Goal: Task Accomplishment & Management: Manage account settings

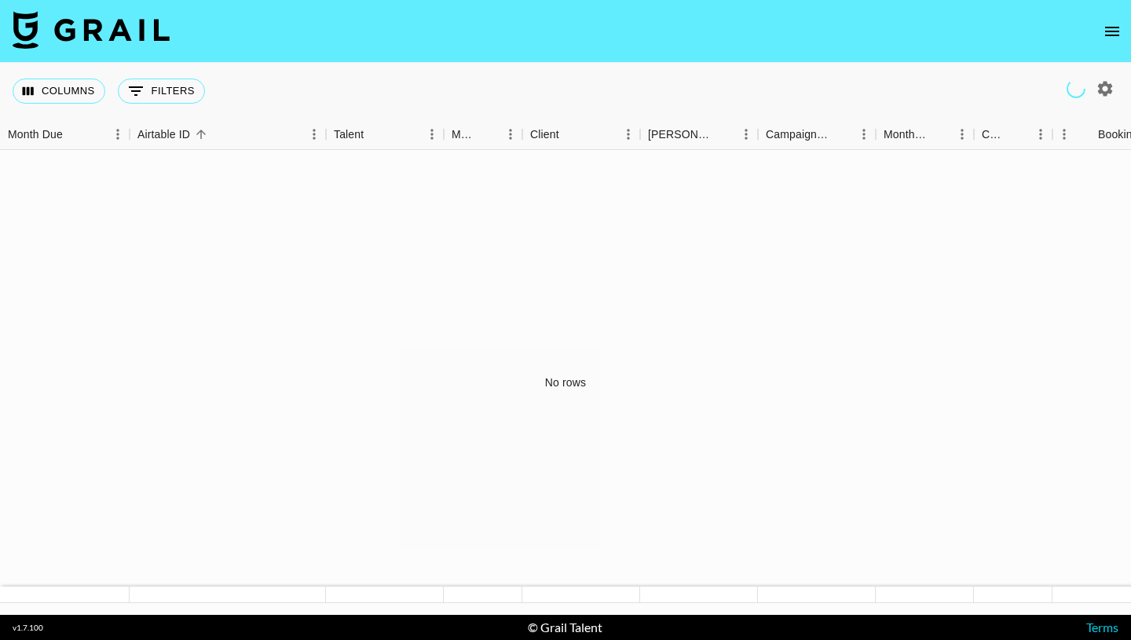
click at [1117, 31] on icon "open drawer" at bounding box center [1112, 31] width 14 height 9
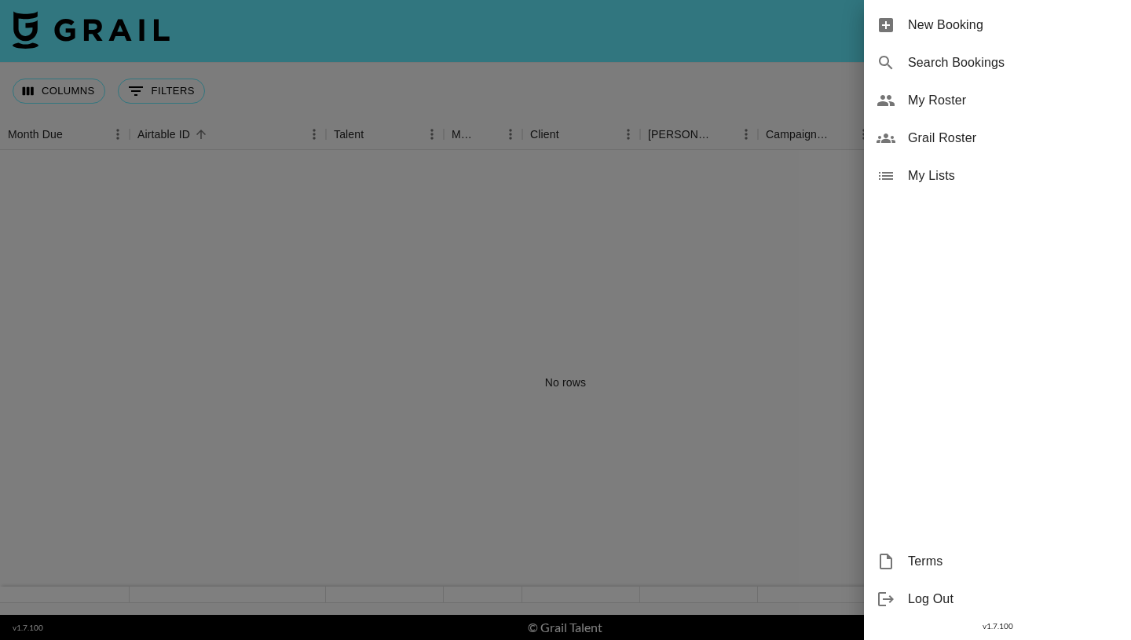
click at [949, 132] on span "Grail Roster" at bounding box center [1013, 138] width 211 height 19
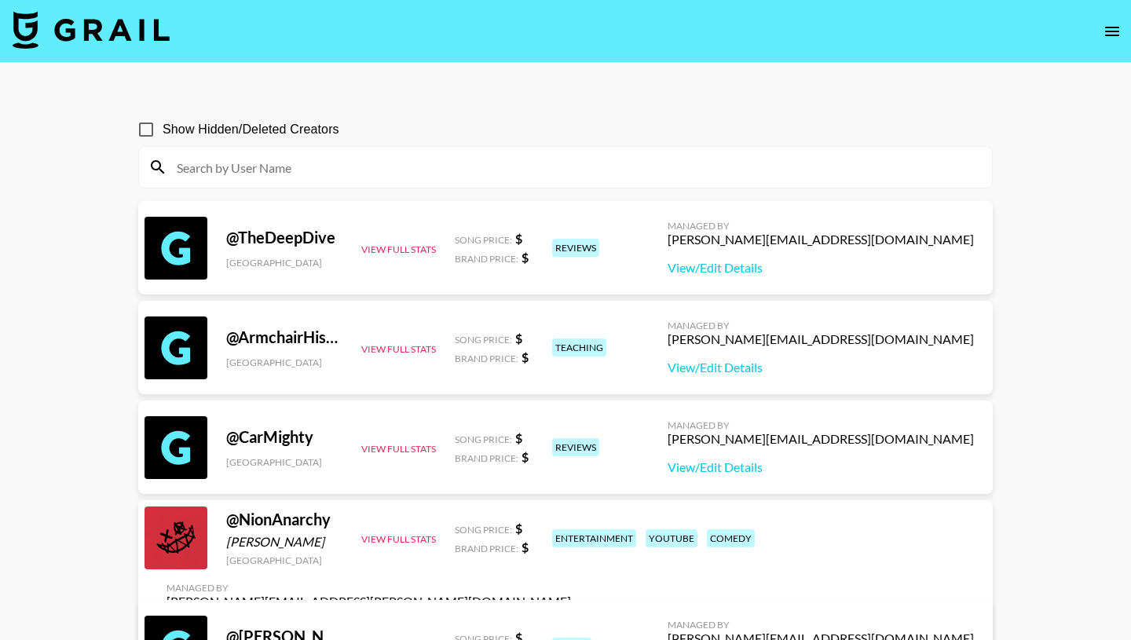
click at [232, 167] on input at bounding box center [575, 167] width 816 height 25
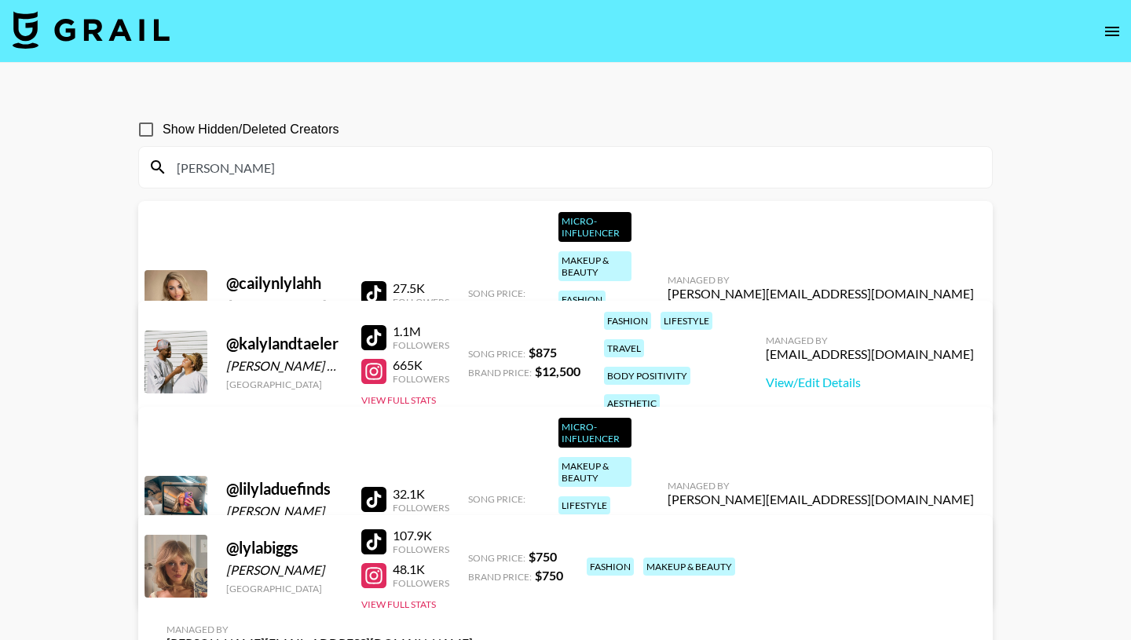
scroll to position [84, 0]
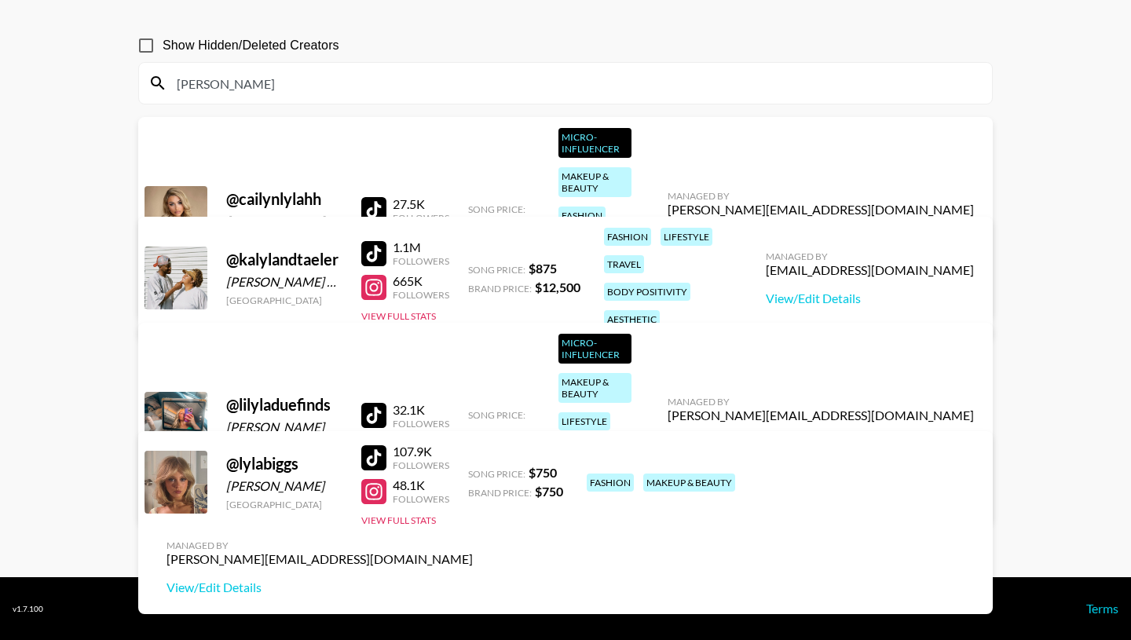
type input "[PERSON_NAME]"
click at [473, 552] on div "[PERSON_NAME][EMAIL_ADDRESS][DOMAIN_NAME]" at bounding box center [320, 560] width 306 height 16
click at [422, 523] on button "View Full Stats" at bounding box center [398, 521] width 75 height 12
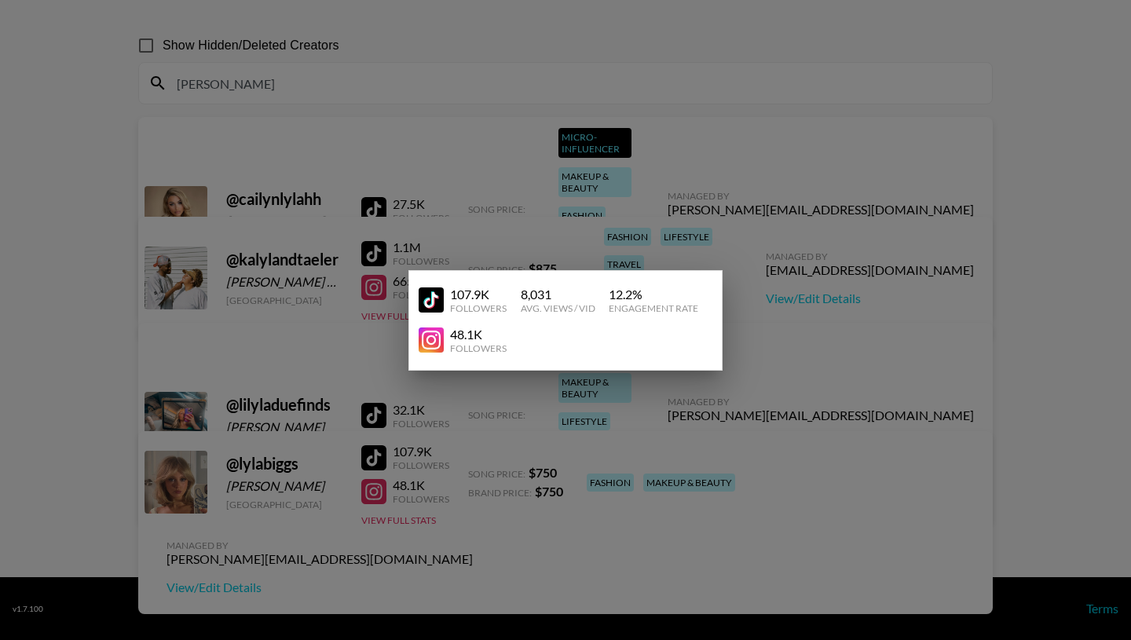
click at [647, 474] on div at bounding box center [565, 320] width 1131 height 640
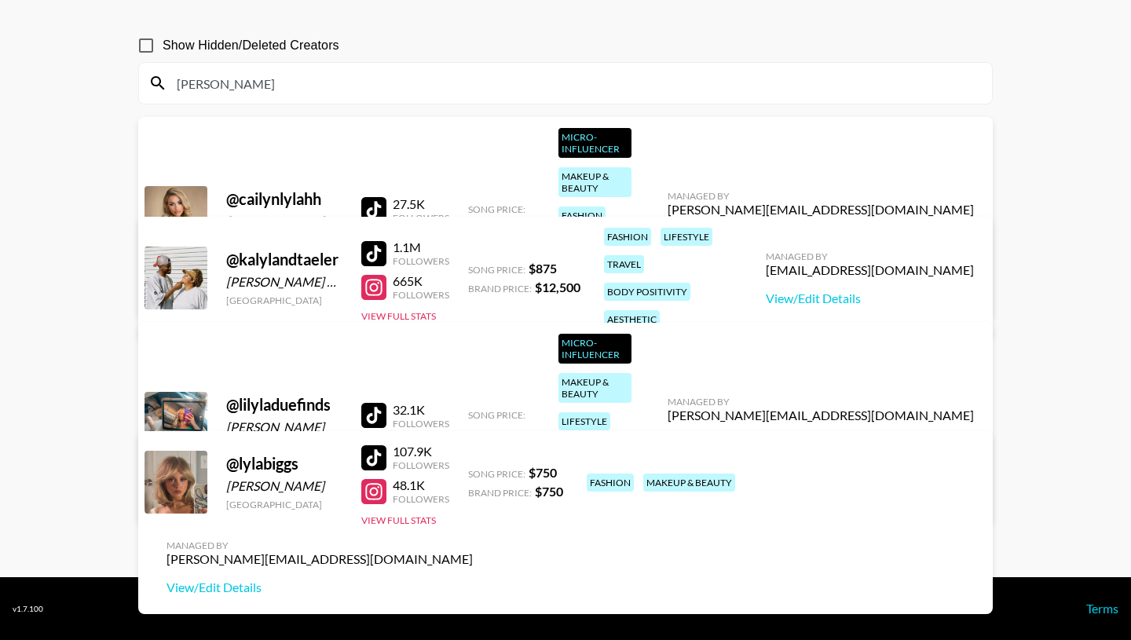
click at [473, 552] on div "[PERSON_NAME][EMAIL_ADDRESS][DOMAIN_NAME]" at bounding box center [320, 560] width 306 height 16
click at [473, 580] on link "View/Edit Details" at bounding box center [320, 588] width 306 height 16
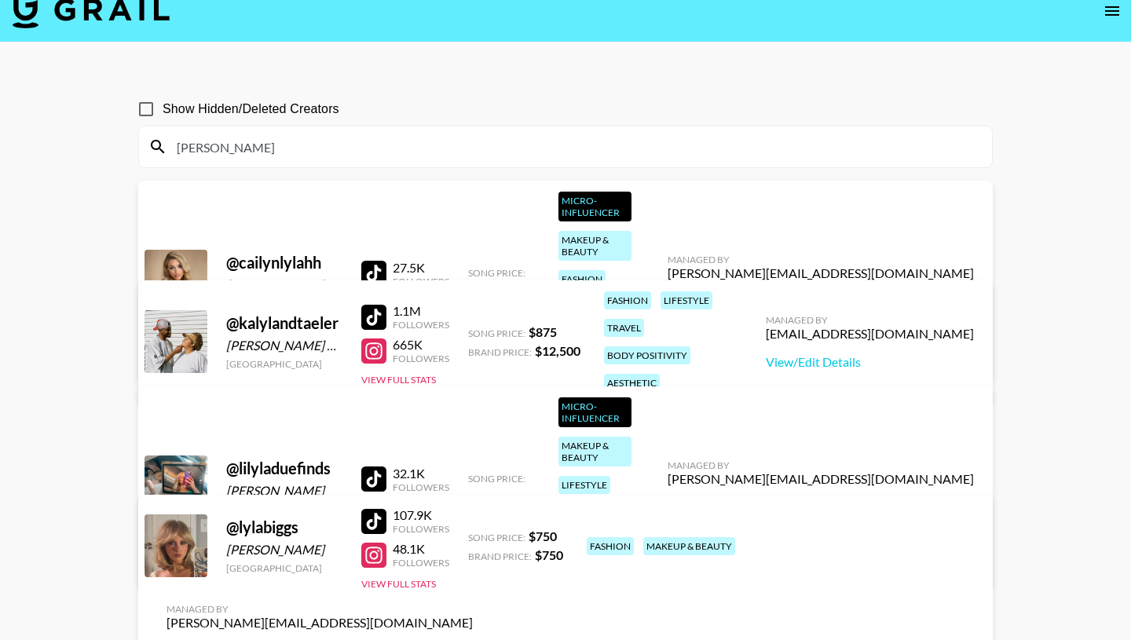
scroll to position [3, 0]
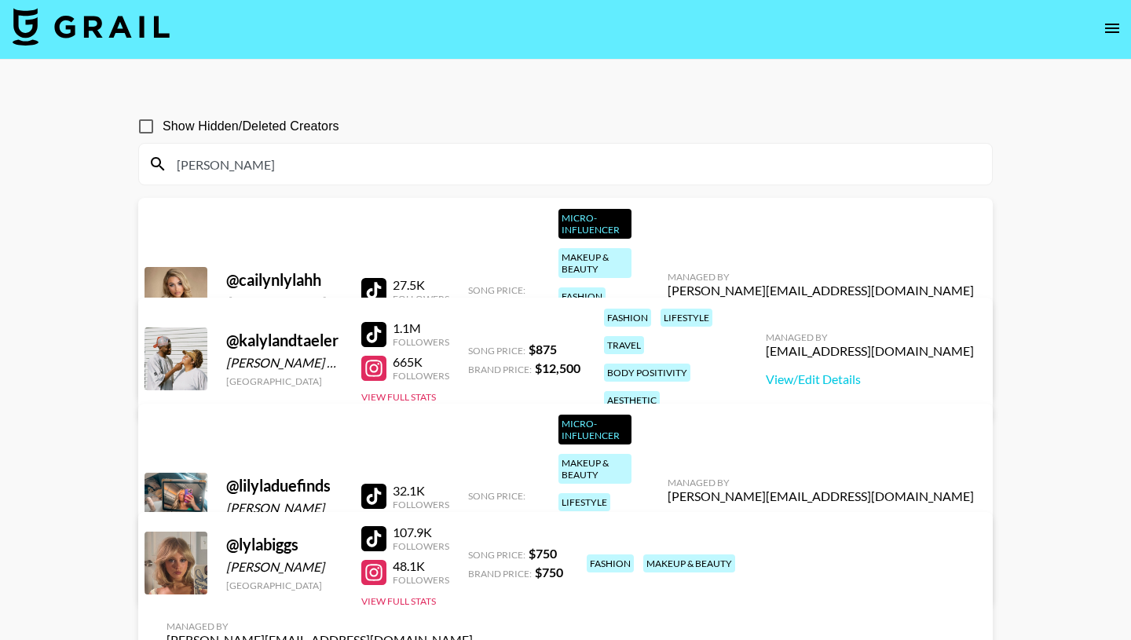
click at [214, 163] on input "[PERSON_NAME]" at bounding box center [575, 164] width 816 height 25
drag, startPoint x: 262, startPoint y: 154, endPoint x: 123, endPoint y: 174, distance: 141.3
click at [123, 174] on main "Show Hidden/Deleted Creators [PERSON_NAME] @ cailynlylahh [PERSON_NAME] [GEOGRA…" at bounding box center [565, 359] width 1131 height 599
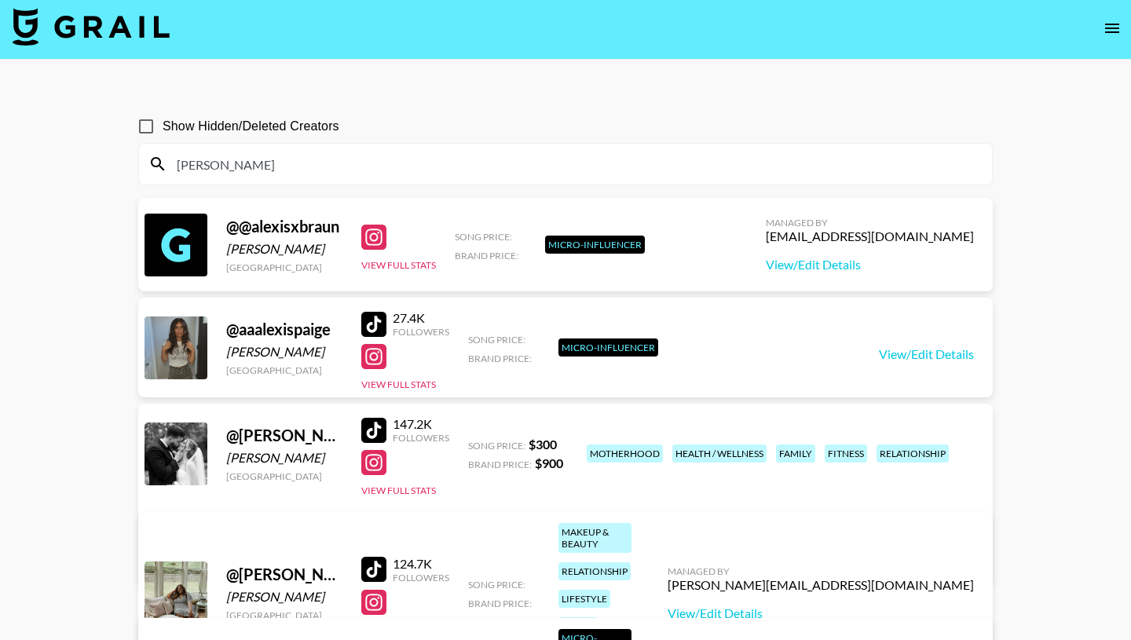
scroll to position [9, 0]
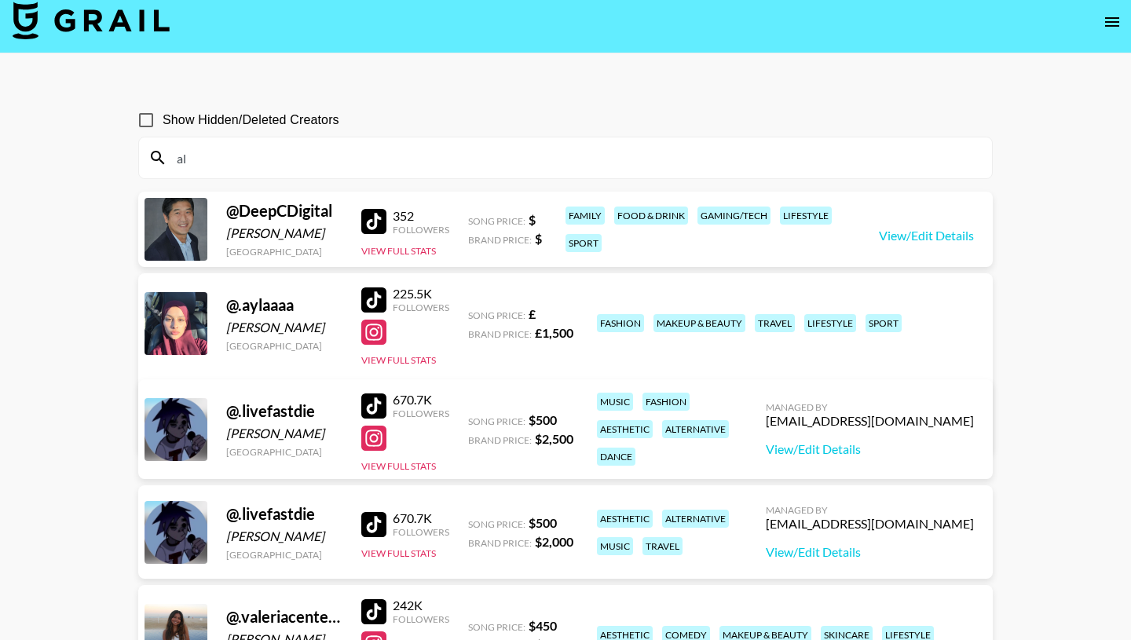
type input "a"
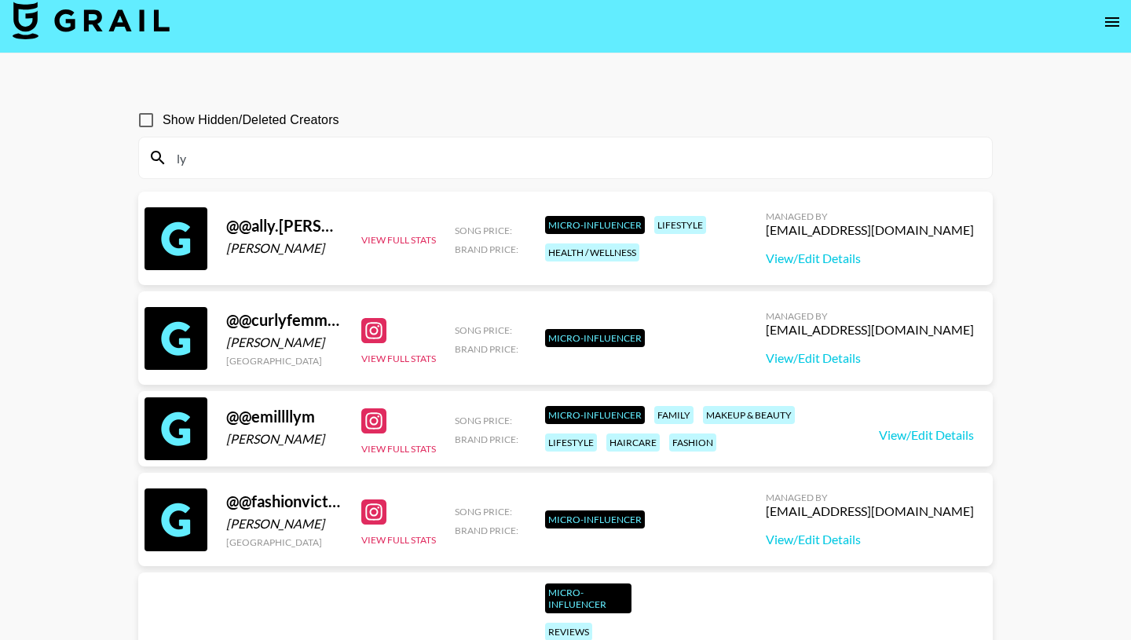
type input "l"
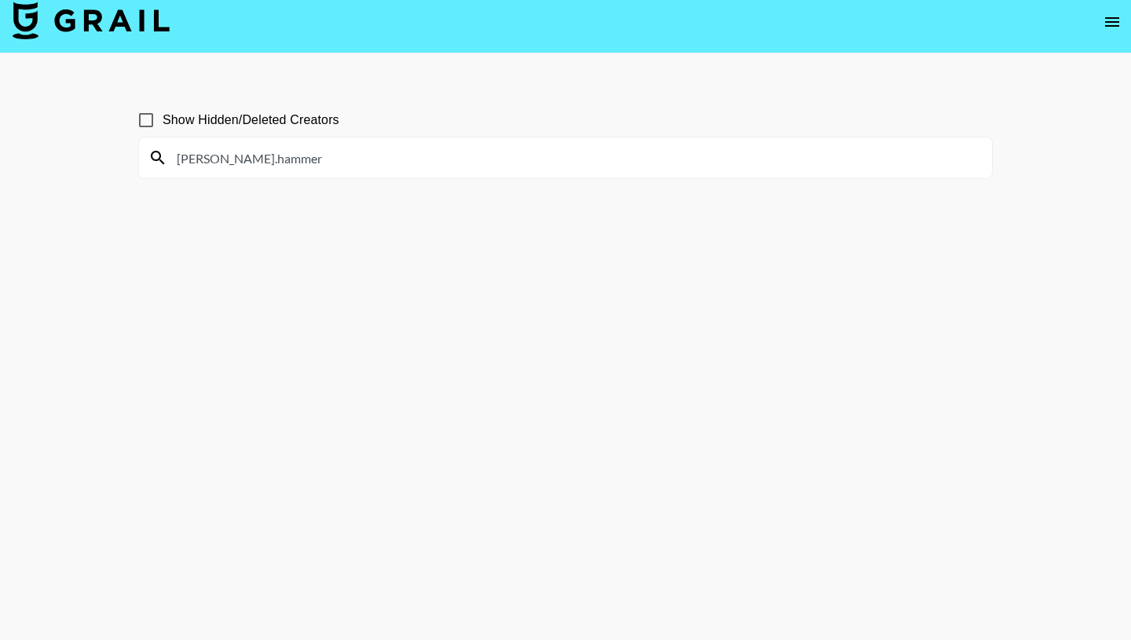
type input "[PERSON_NAME].hammer"
drag, startPoint x: 301, startPoint y: 166, endPoint x: 101, endPoint y: 127, distance: 204.0
click at [101, 127] on main "Show Hidden/Deleted Creators [PERSON_NAME].hammer" at bounding box center [565, 348] width 1131 height 590
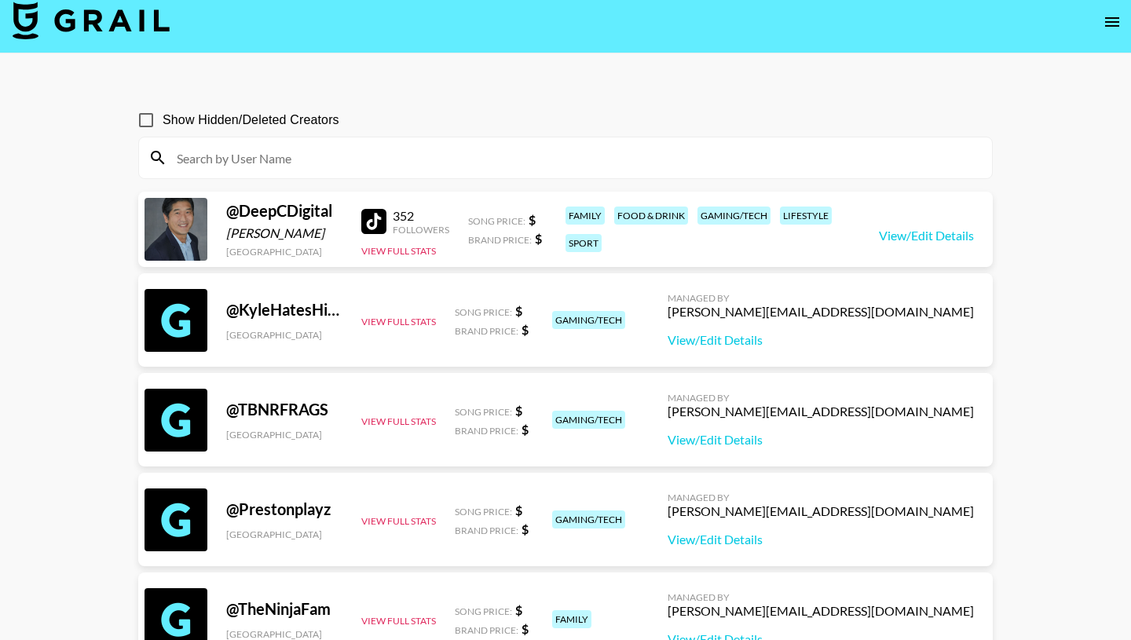
scroll to position [0, 0]
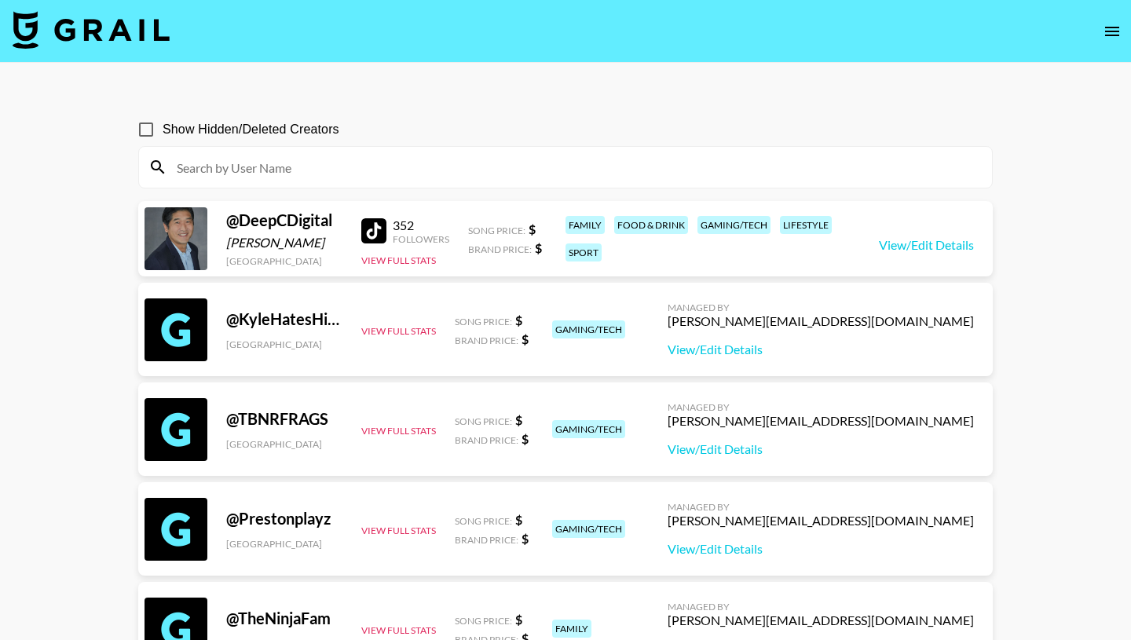
click at [1111, 44] on button "open drawer" at bounding box center [1112, 31] width 31 height 31
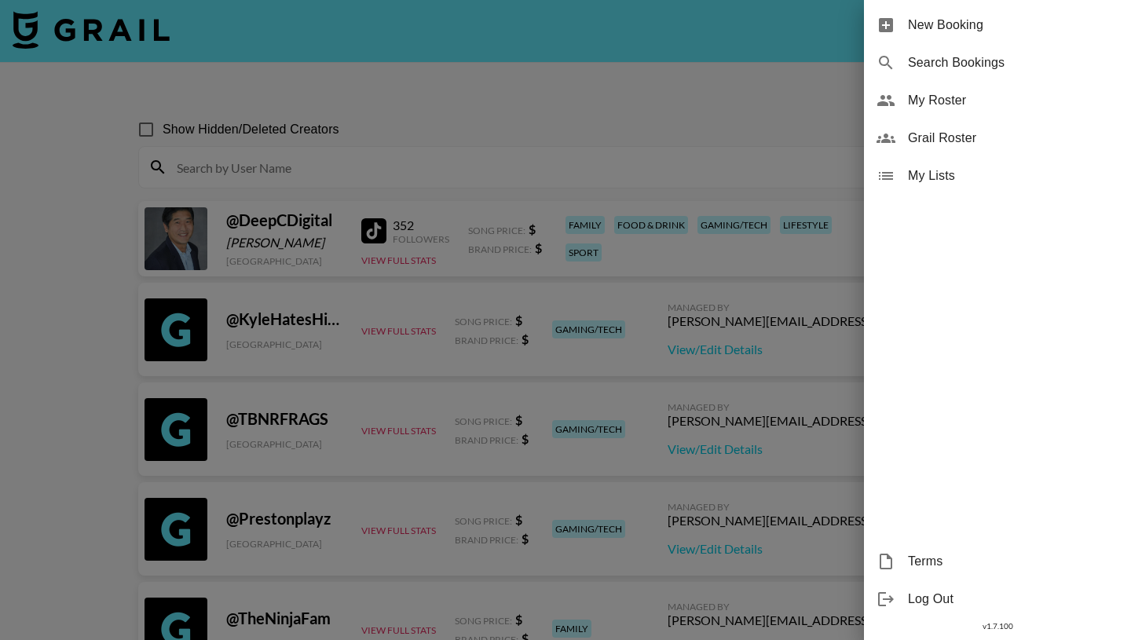
click at [633, 88] on div at bounding box center [565, 320] width 1131 height 640
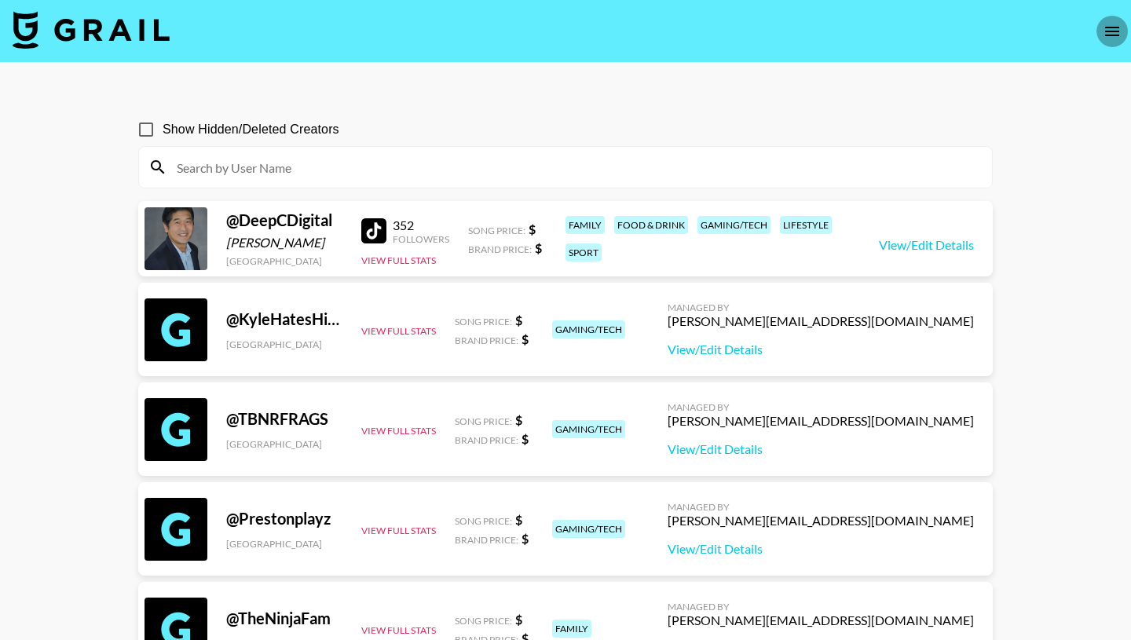
click at [1112, 42] on button "open drawer" at bounding box center [1112, 31] width 31 height 31
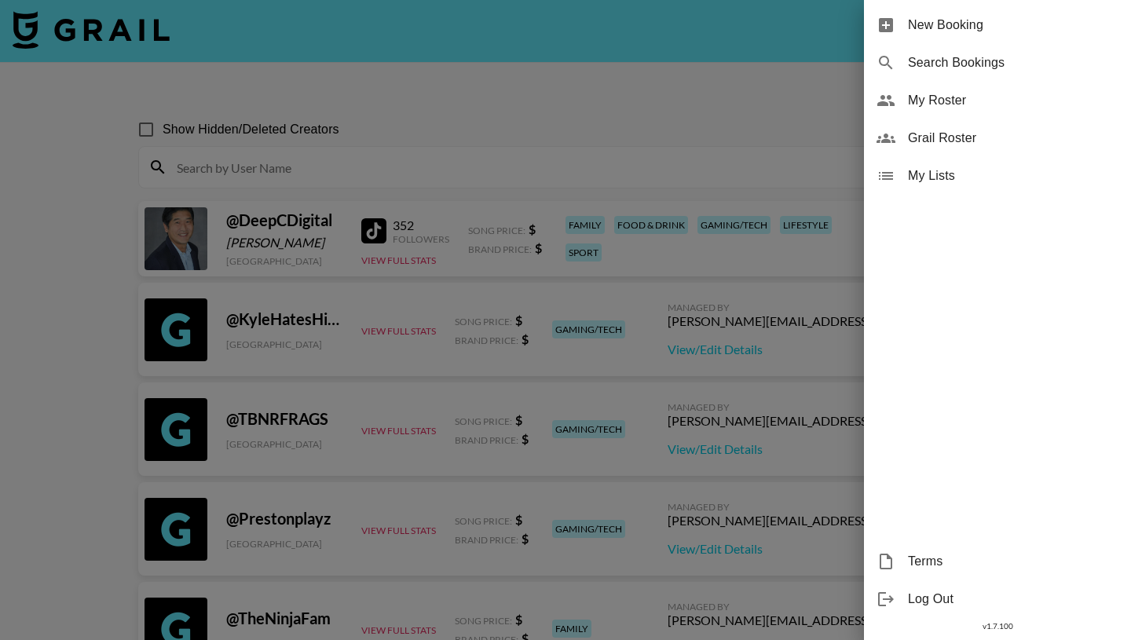
click at [964, 69] on span "Search Bookings" at bounding box center [1013, 62] width 211 height 19
select select "id"
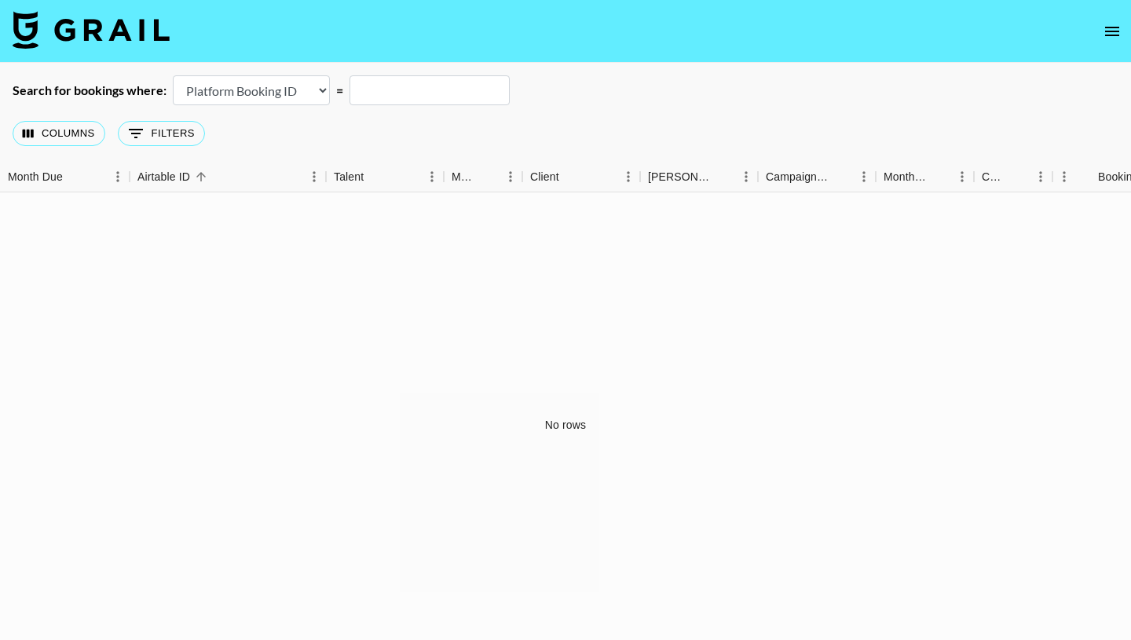
click at [313, 90] on select "Airtable Booking ID Platform Booking ID Platform Campaign ID" at bounding box center [251, 90] width 157 height 30
click at [410, 91] on input "text" at bounding box center [430, 90] width 160 height 30
type input "[PERSON_NAME].hammer"
click at [73, 130] on button "Columns" at bounding box center [59, 133] width 93 height 25
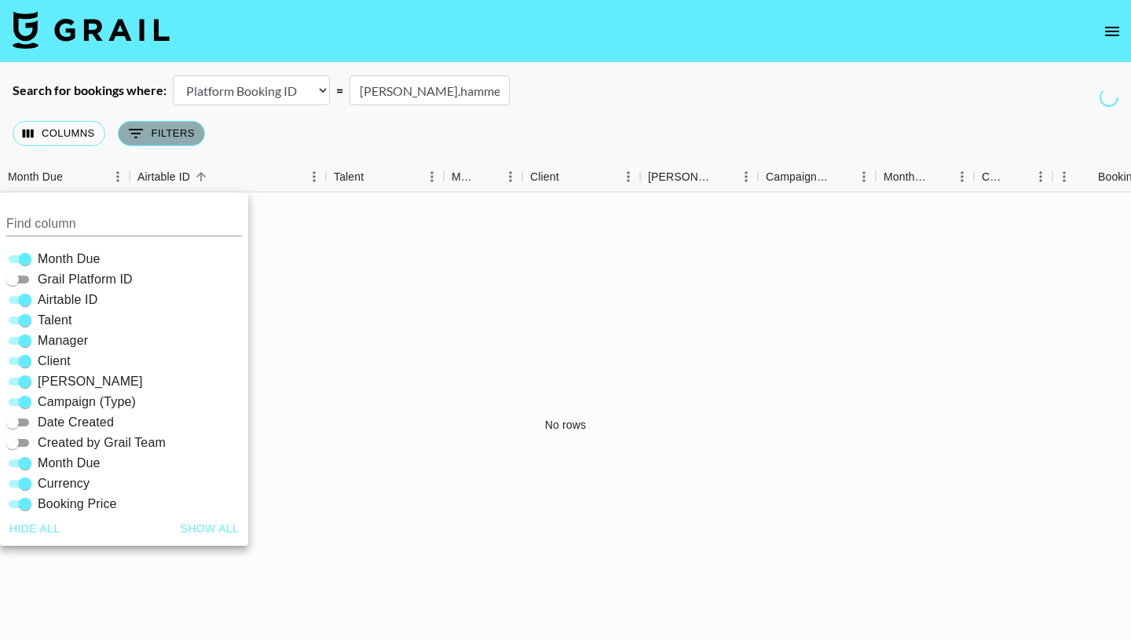
click at [151, 137] on button "0 Filters" at bounding box center [161, 133] width 87 height 25
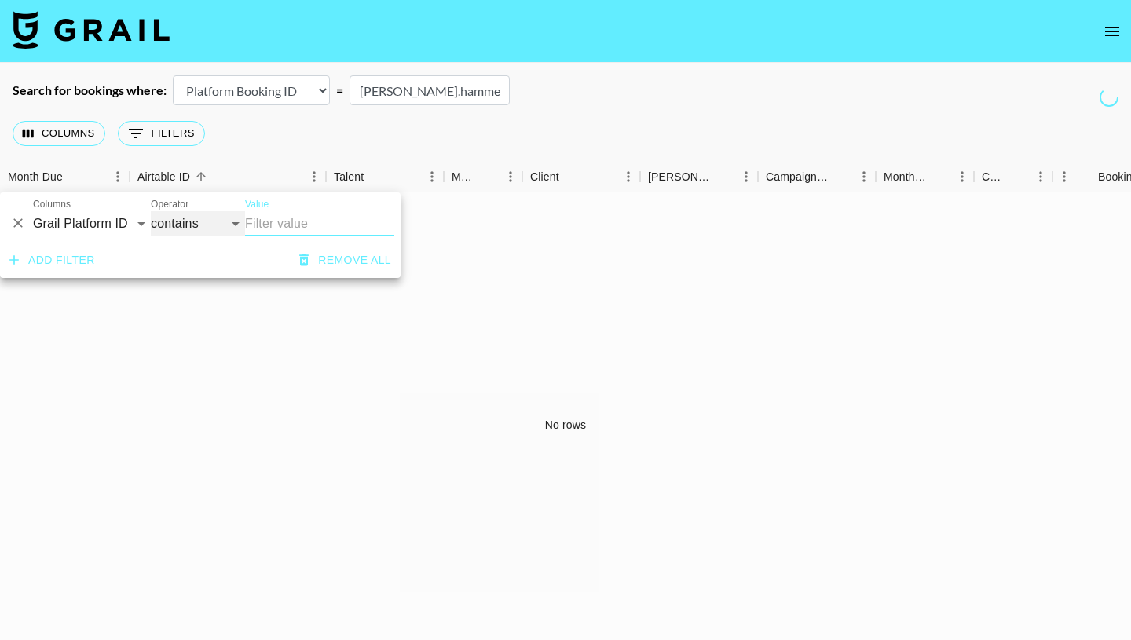
click at [170, 224] on select "contains equals starts with ends with is empty is not empty is any of" at bounding box center [198, 223] width 94 height 25
click at [126, 225] on select "Grail Platform ID Airtable ID Talent Manager Client [PERSON_NAME] Campaign (Typ…" at bounding box center [92, 223] width 118 height 25
select select "managerIds"
select select "is"
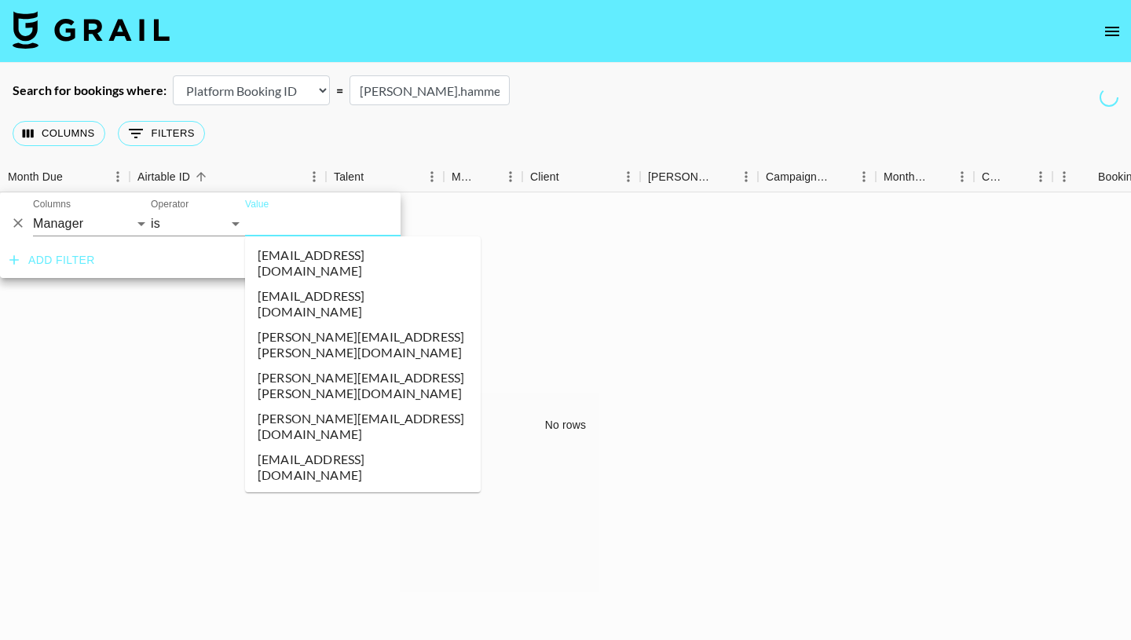
click at [281, 225] on input "Value" at bounding box center [351, 223] width 212 height 24
type input "[PERSON_NAME]"
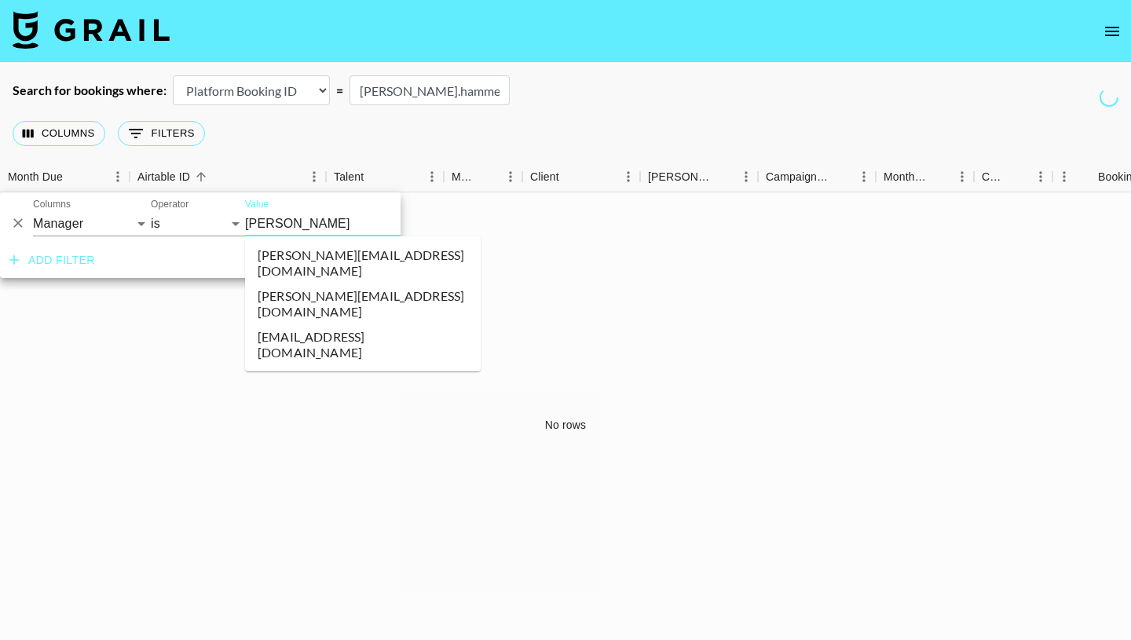
click at [343, 289] on li "[PERSON_NAME][EMAIL_ADDRESS][DOMAIN_NAME]" at bounding box center [363, 304] width 236 height 41
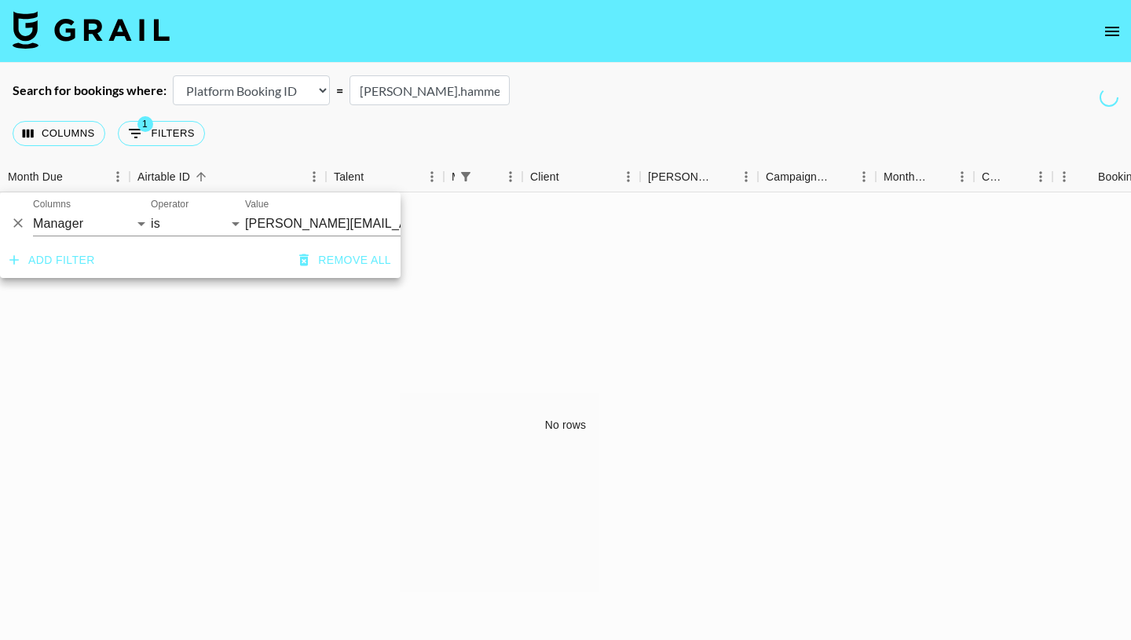
click at [652, 112] on div "Columns 1 Filters + Booking" at bounding box center [565, 133] width 1131 height 57
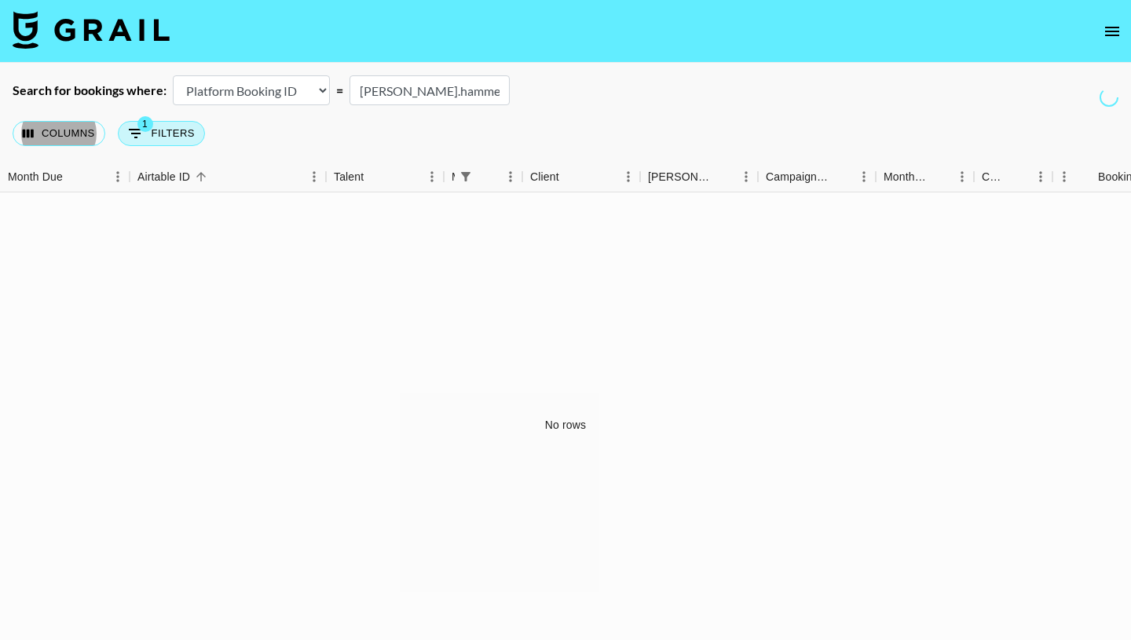
click at [161, 131] on button "1 Filters" at bounding box center [161, 133] width 87 height 25
select select "managerIds"
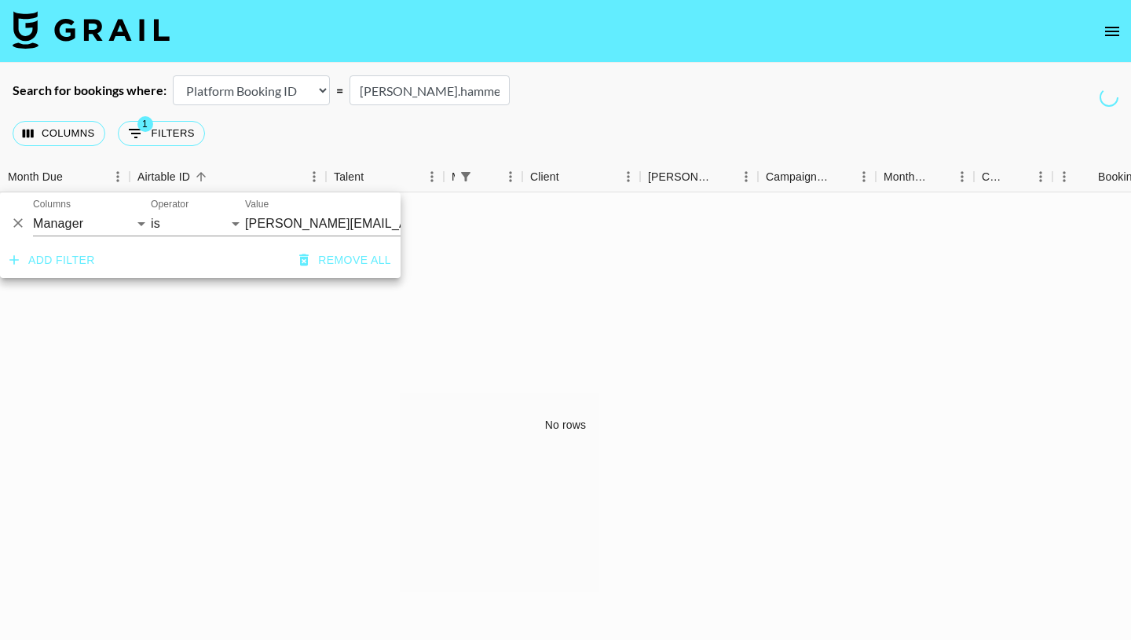
drag, startPoint x: 460, startPoint y: 90, endPoint x: 313, endPoint y: 86, distance: 147.0
click at [313, 86] on div "Search for bookings where: Airtable Booking ID Platform Booking ID Platform Cam…" at bounding box center [565, 90] width 1131 height 30
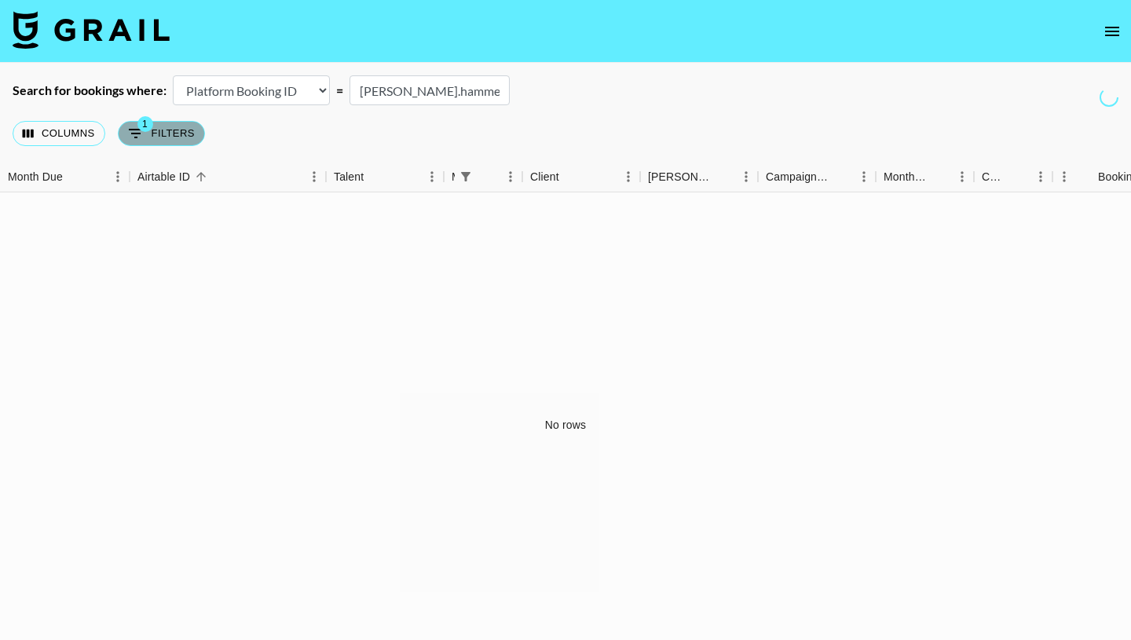
click at [171, 134] on button "1 Filters" at bounding box center [161, 133] width 87 height 25
select select "managerIds"
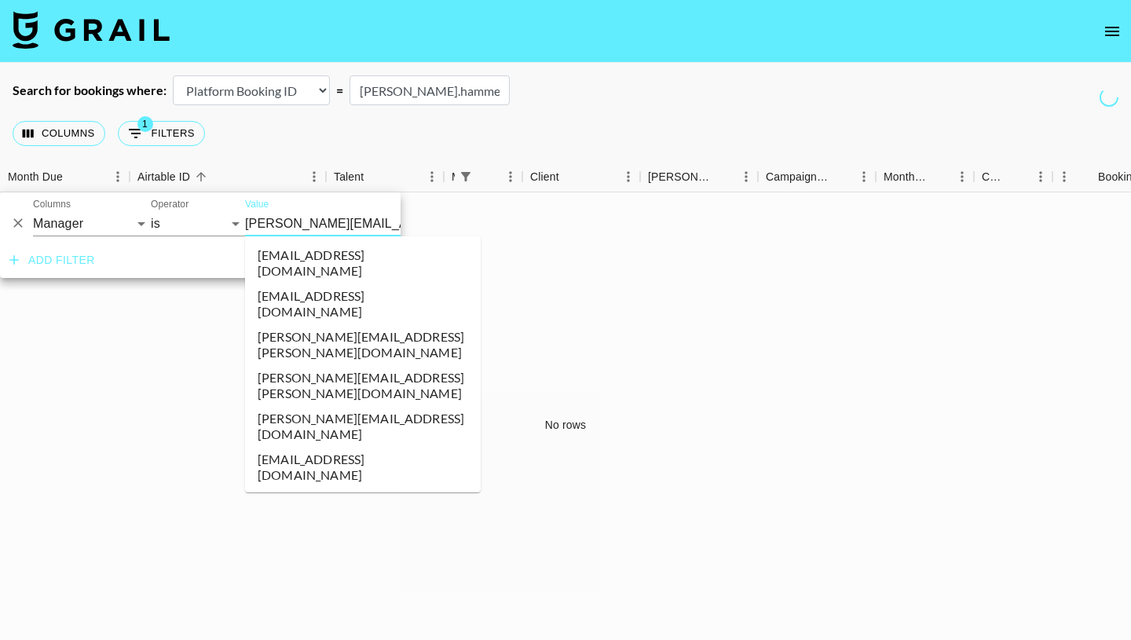
click at [321, 225] on input "[PERSON_NAME][EMAIL_ADDRESS][DOMAIN_NAME]" at bounding box center [341, 223] width 192 height 24
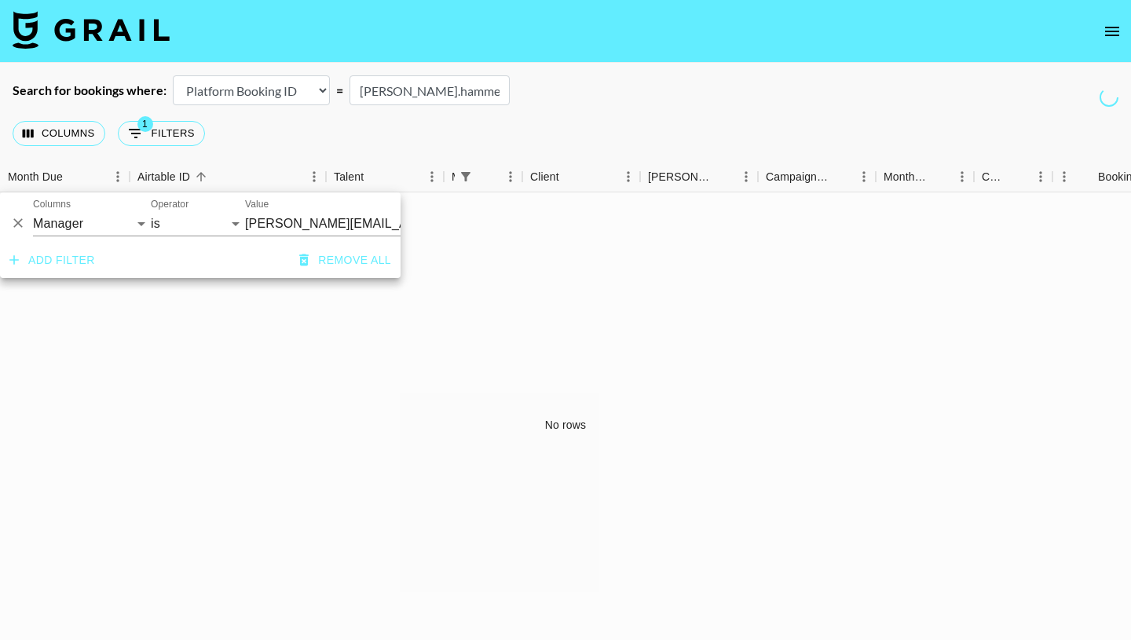
click at [603, 413] on div "No rows" at bounding box center [565, 424] width 1131 height 465
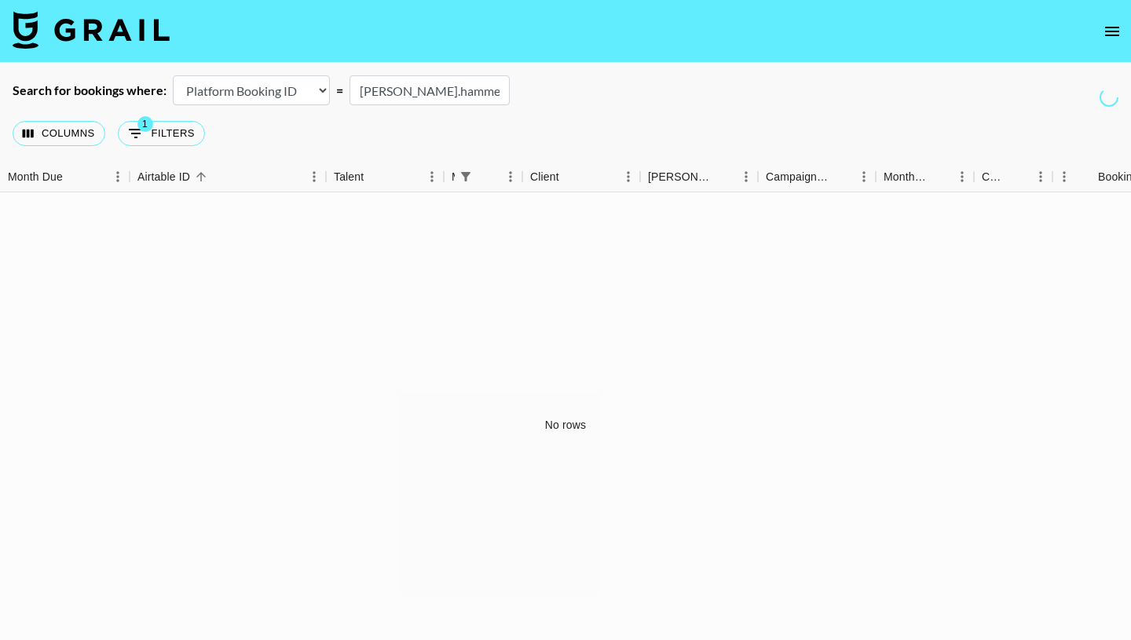
scroll to position [42, 0]
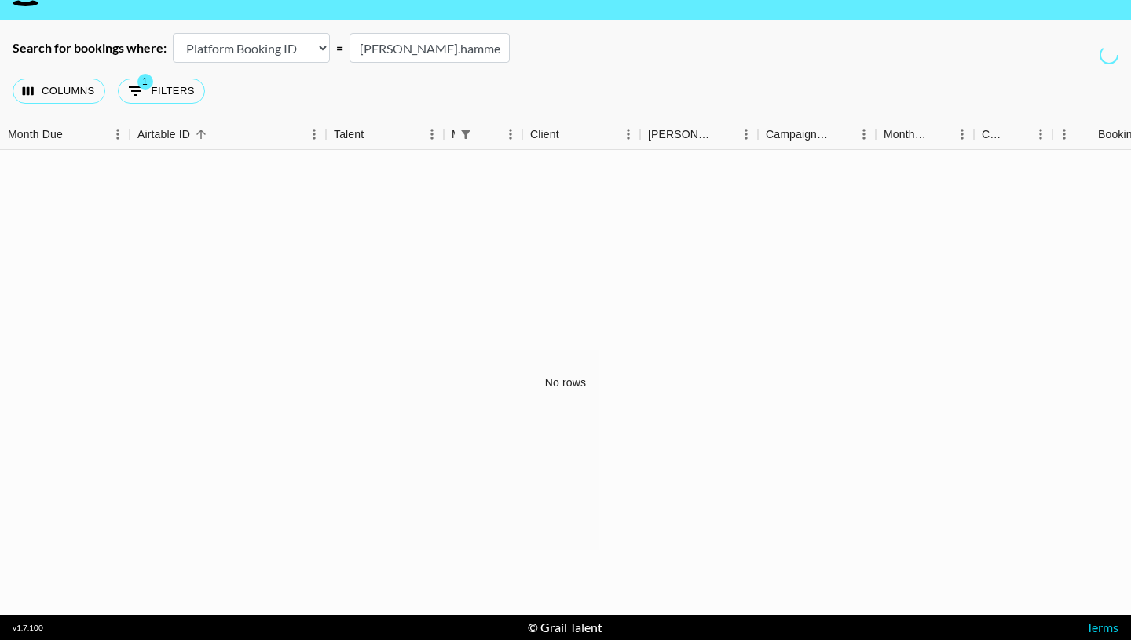
drag, startPoint x: 432, startPoint y: 44, endPoint x: 274, endPoint y: 34, distance: 158.3
click at [277, 35] on div "Search for bookings where: Airtable Booking ID Platform Booking ID Platform Cam…" at bounding box center [565, 48] width 1131 height 30
type input "r"
drag, startPoint x: 412, startPoint y: 46, endPoint x: 314, endPoint y: 41, distance: 97.5
click at [314, 41] on div "Search for bookings where: Airtable Booking ID Platform Booking ID Platform Cam…" at bounding box center [565, 48] width 1131 height 30
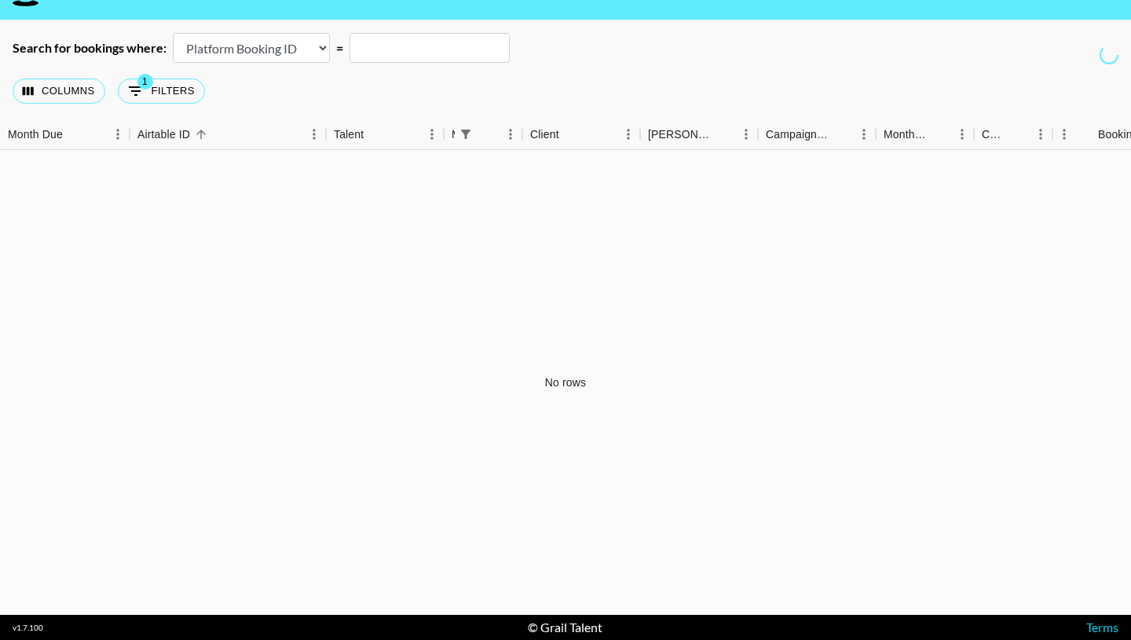
click at [238, 89] on div "Columns 1 Filters + Booking" at bounding box center [565, 91] width 1131 height 57
click at [170, 94] on button "1 Filters" at bounding box center [161, 91] width 87 height 25
select select "managerIds"
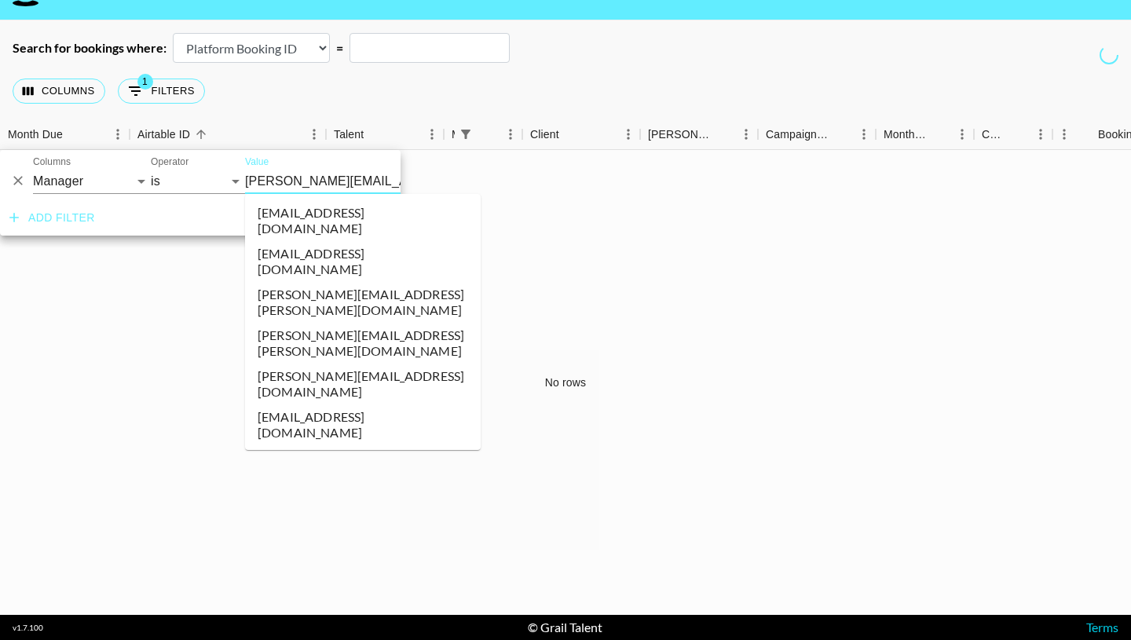
click at [330, 178] on input "[PERSON_NAME][EMAIL_ADDRESS][DOMAIN_NAME]" at bounding box center [341, 181] width 192 height 24
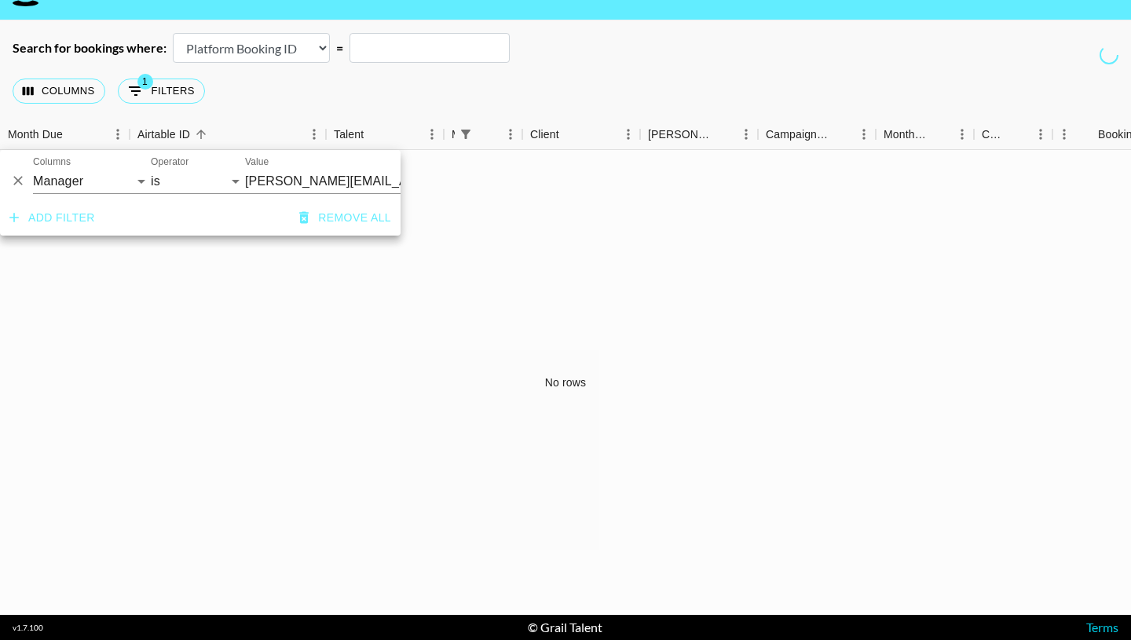
click at [256, 309] on div "No rows" at bounding box center [565, 382] width 1131 height 465
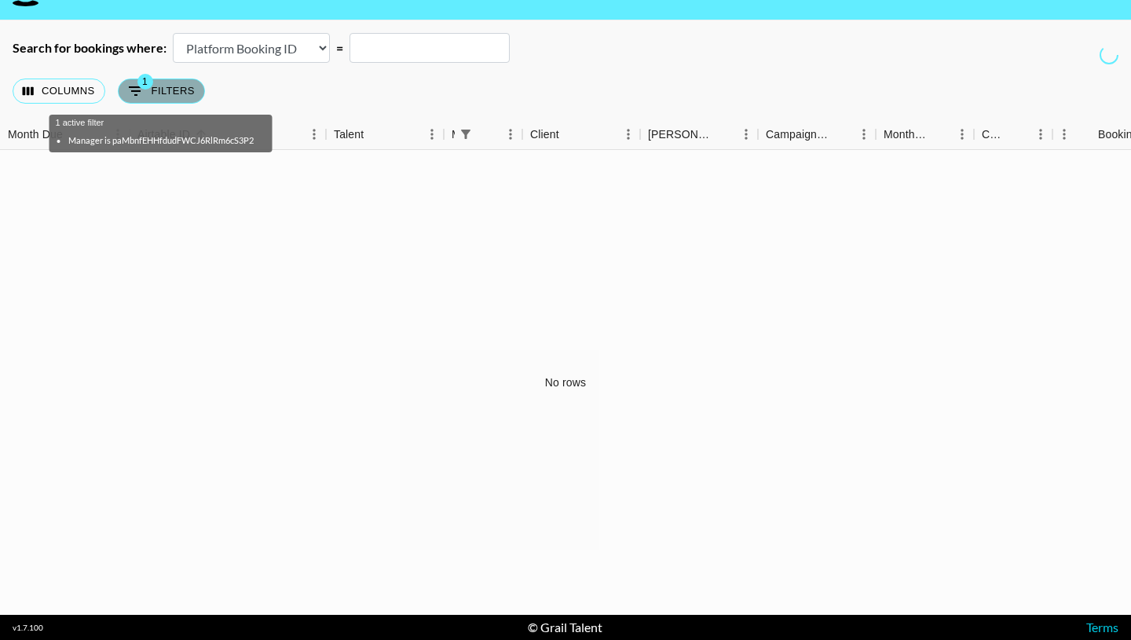
click at [172, 88] on button "1 Filters" at bounding box center [161, 91] width 87 height 25
select select "managerIds"
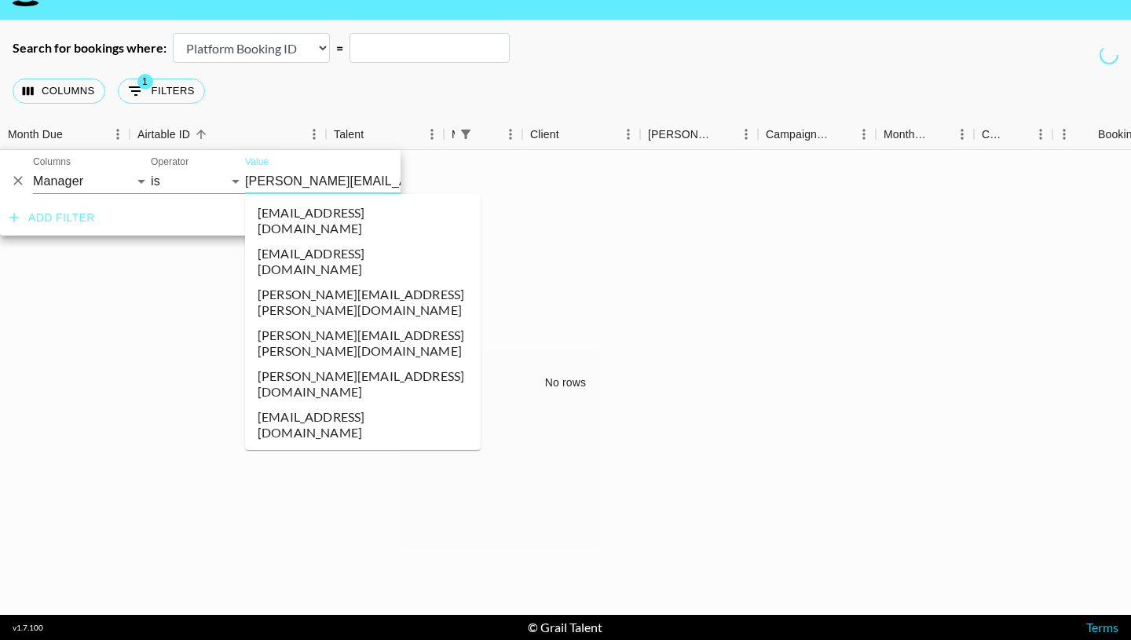
drag, startPoint x: 379, startPoint y: 181, endPoint x: 242, endPoint y: 181, distance: 137.5
click at [242, 181] on div "And Or Columns Grail Platform ID Airtable ID Talent Manager Client [PERSON_NAME…" at bounding box center [200, 175] width 401 height 50
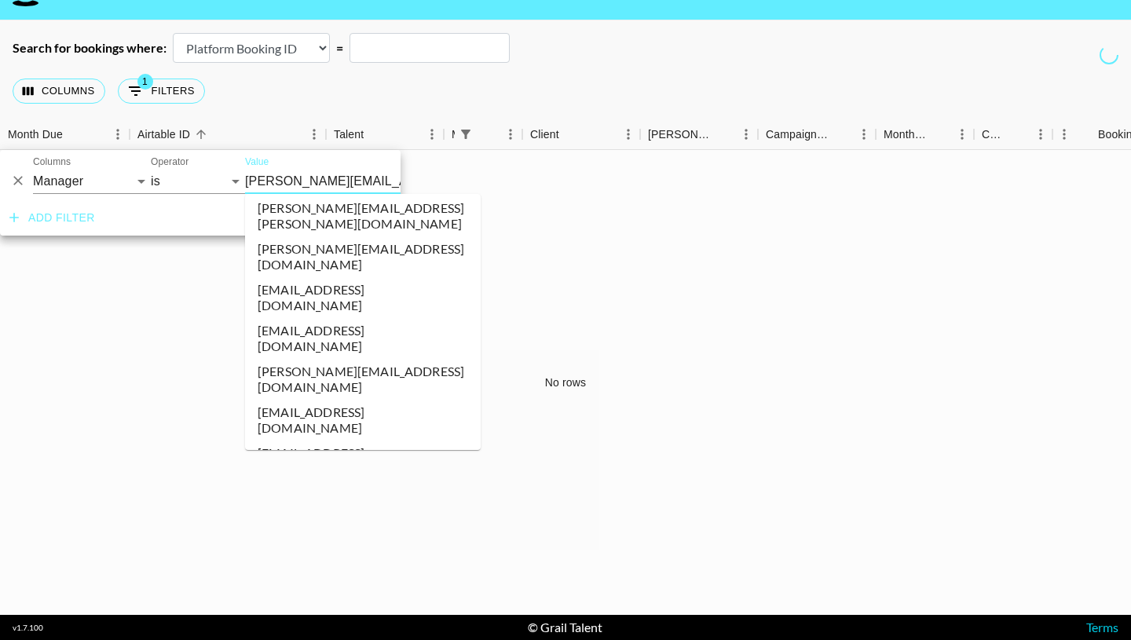
type input "[DOMAIN_NAME]"
drag, startPoint x: 306, startPoint y: 178, endPoint x: 187, endPoint y: 156, distance: 121.3
click at [187, 156] on div "And Or Columns Grail Platform ID Airtable ID Talent Manager Client [PERSON_NAME…" at bounding box center [200, 175] width 401 height 50
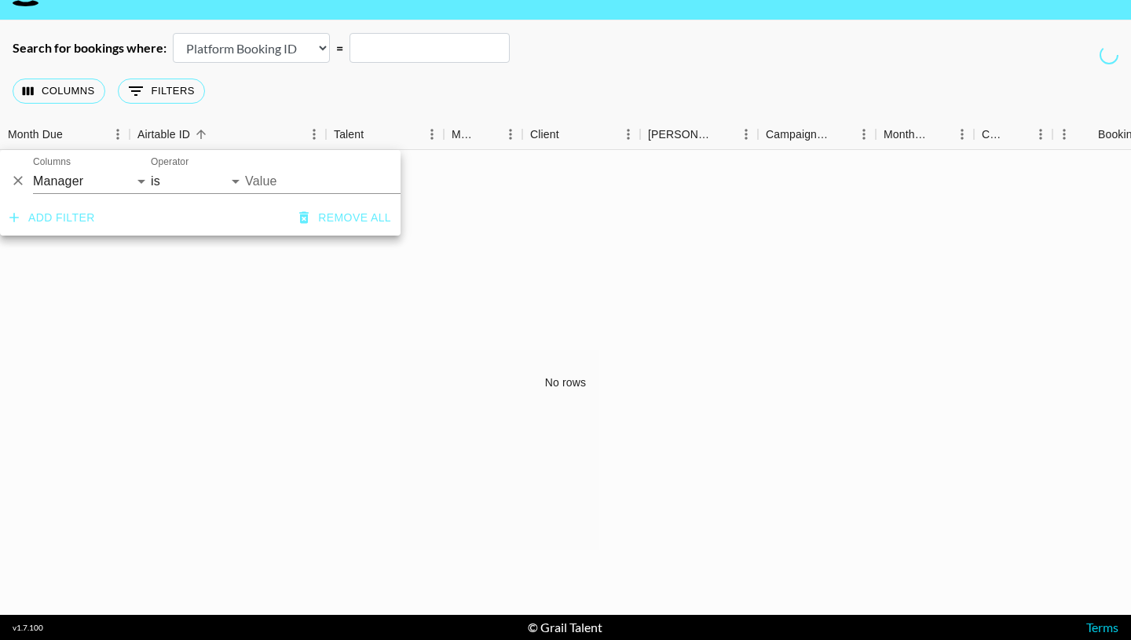
click at [294, 186] on input "Value" at bounding box center [351, 181] width 212 height 24
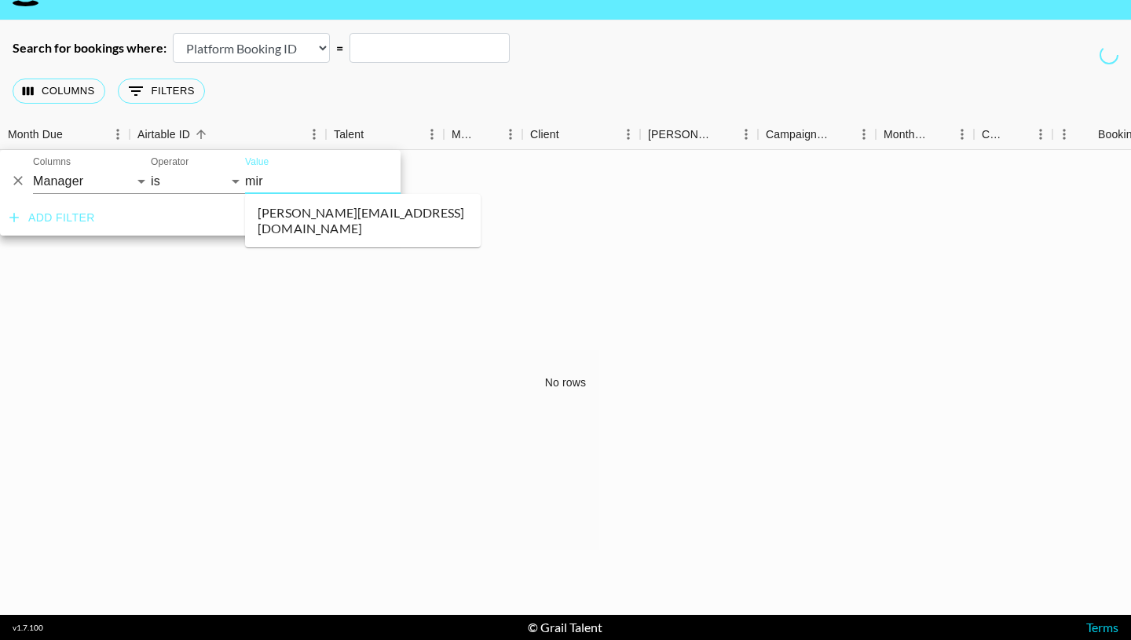
type input "mira"
click at [381, 215] on li "[PERSON_NAME][EMAIL_ADDRESS][DOMAIN_NAME]" at bounding box center [363, 220] width 236 height 41
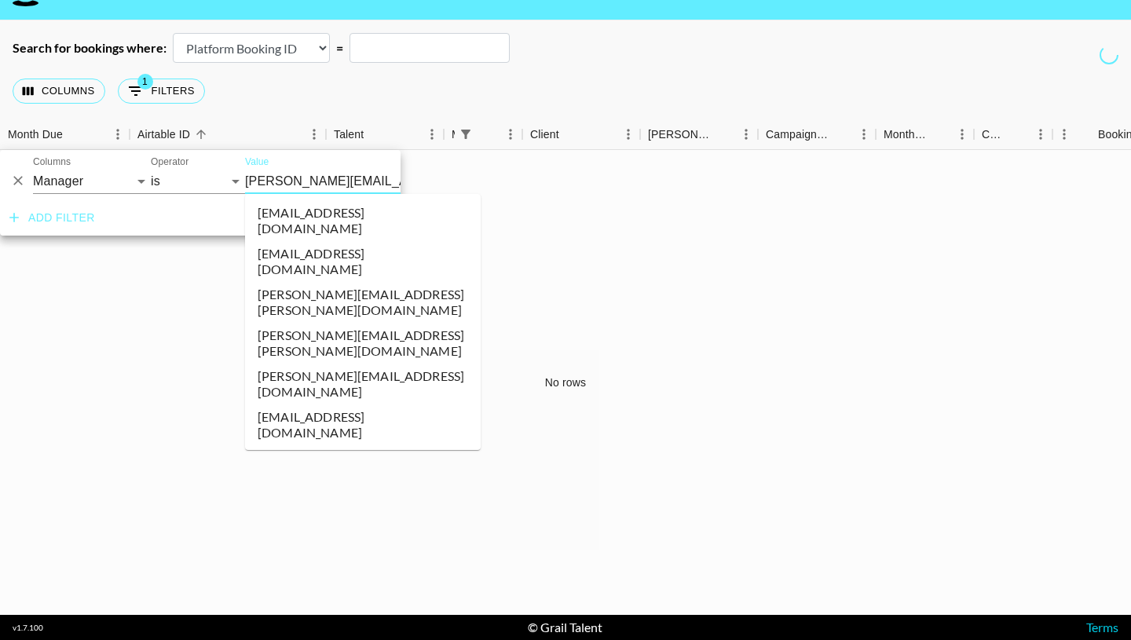
click at [324, 182] on input "[PERSON_NAME][EMAIL_ADDRESS][DOMAIN_NAME]" at bounding box center [341, 181] width 192 height 24
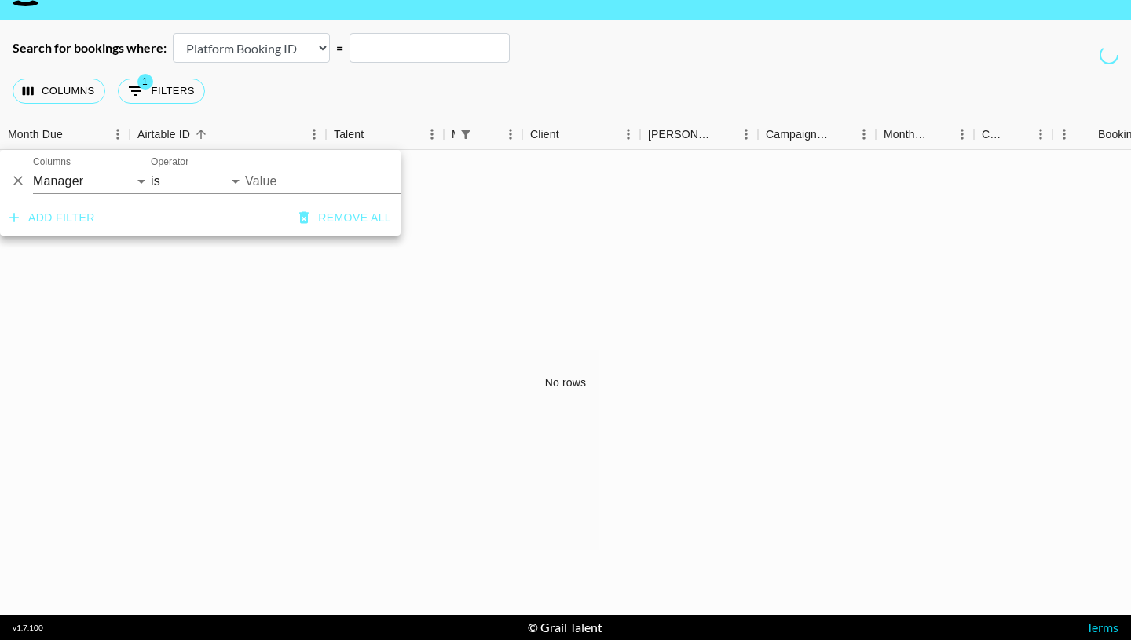
type input "[PERSON_NAME][EMAIL_ADDRESS][DOMAIN_NAME]"
click at [225, 286] on div "No rows" at bounding box center [565, 382] width 1131 height 465
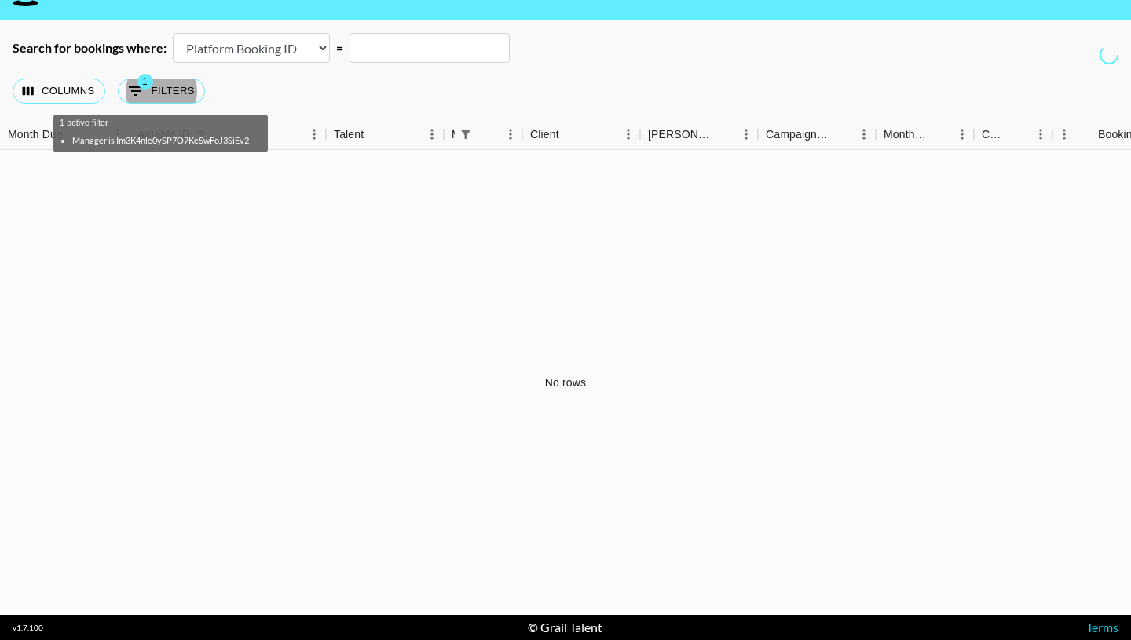
scroll to position [0, 0]
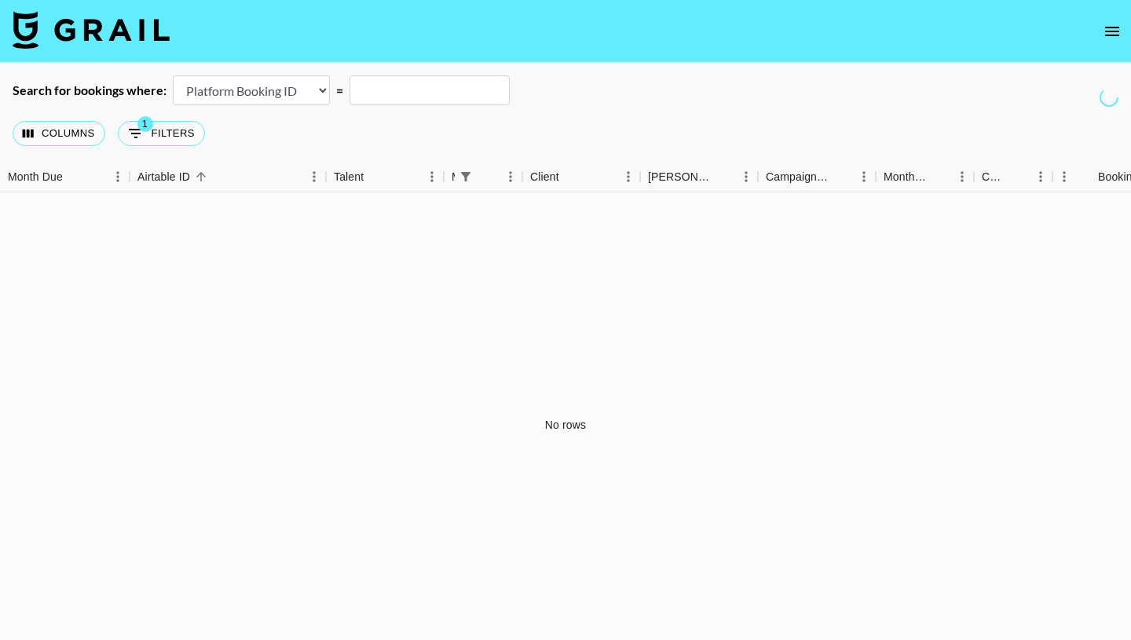
click at [388, 418] on div "No rows" at bounding box center [565, 424] width 1131 height 465
click at [89, 25] on img at bounding box center [91, 30] width 157 height 38
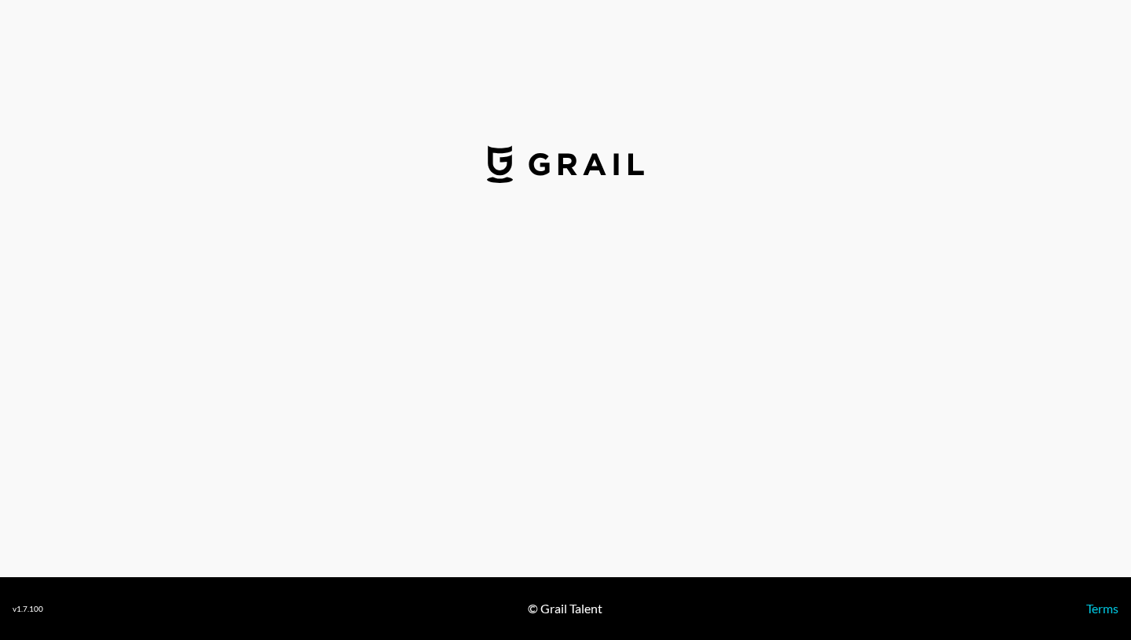
select select "USD"
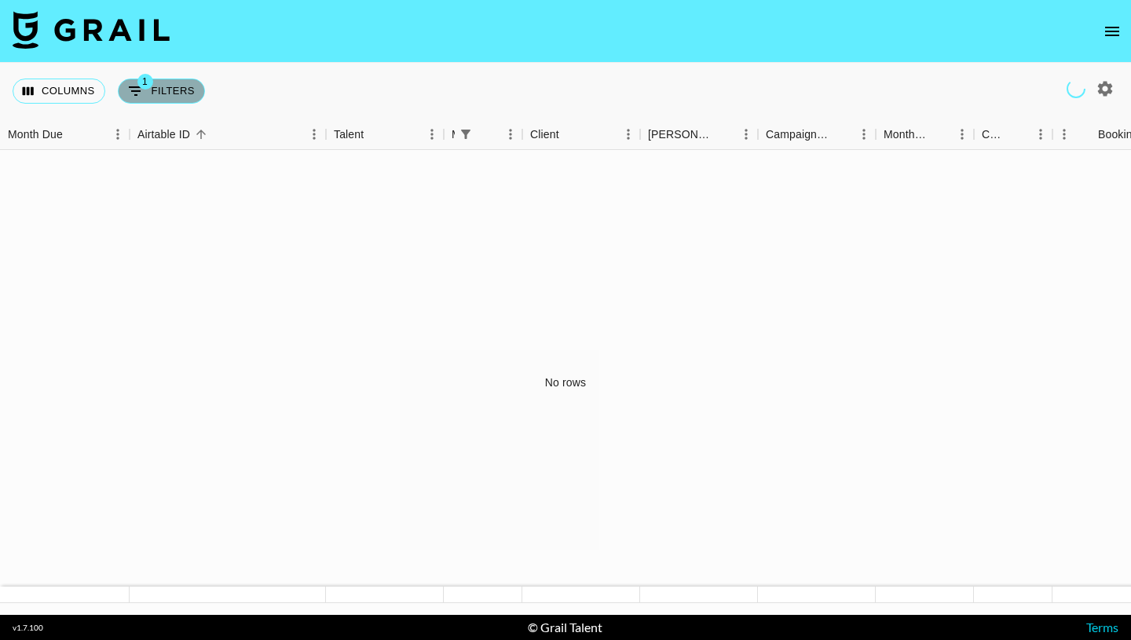
click at [162, 97] on button "1 Filters" at bounding box center [161, 91] width 87 height 25
select select "managerIds"
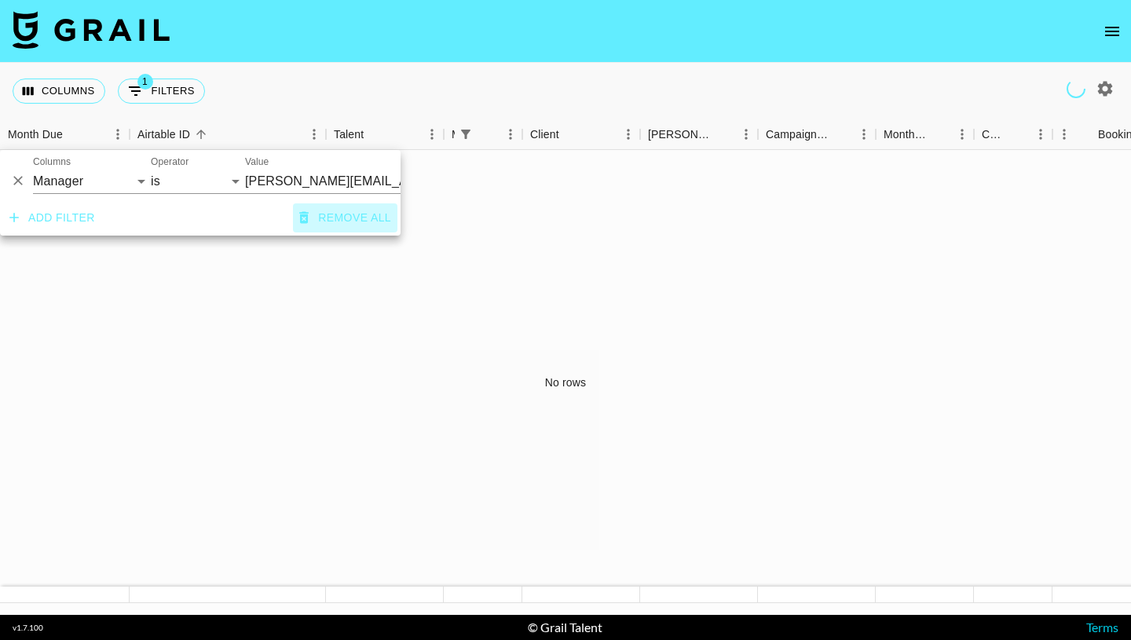
click at [343, 218] on button "Remove all" at bounding box center [345, 217] width 104 height 29
click at [397, 322] on div "No rows" at bounding box center [565, 382] width 1131 height 465
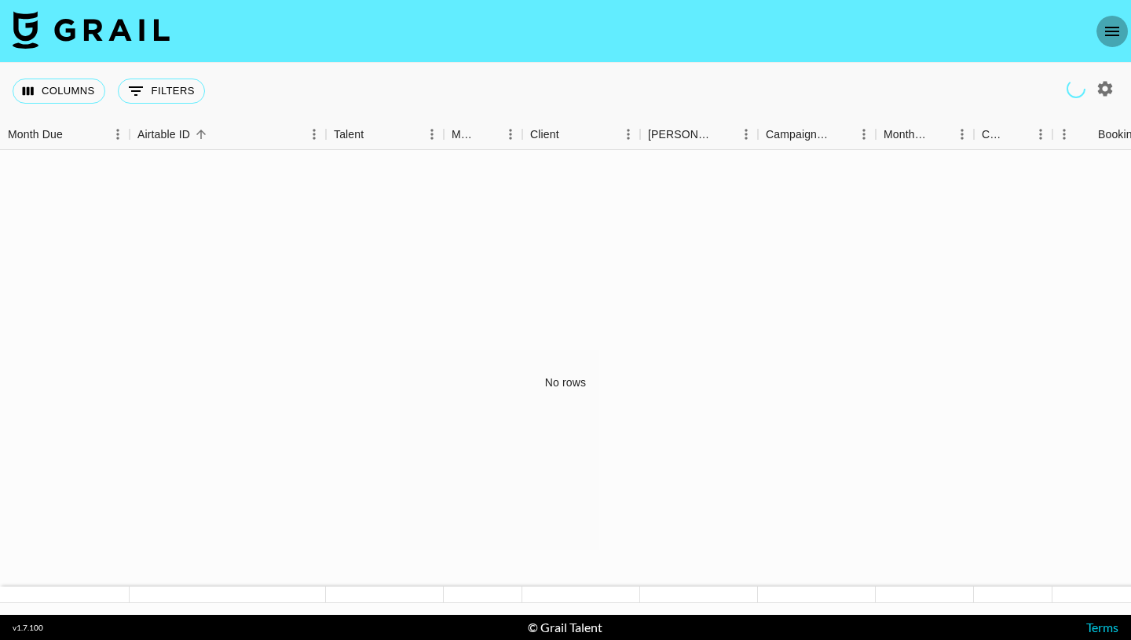
click at [823, 35] on icon "open drawer" at bounding box center [1112, 31] width 14 height 9
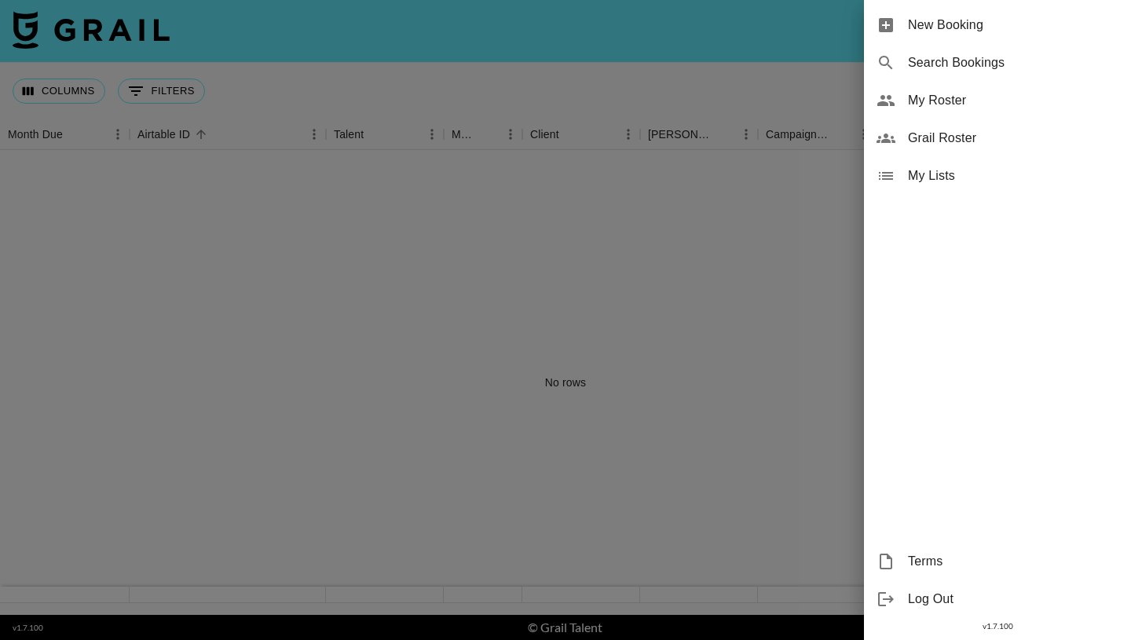
click at [823, 97] on span "My Roster" at bounding box center [1013, 100] width 211 height 19
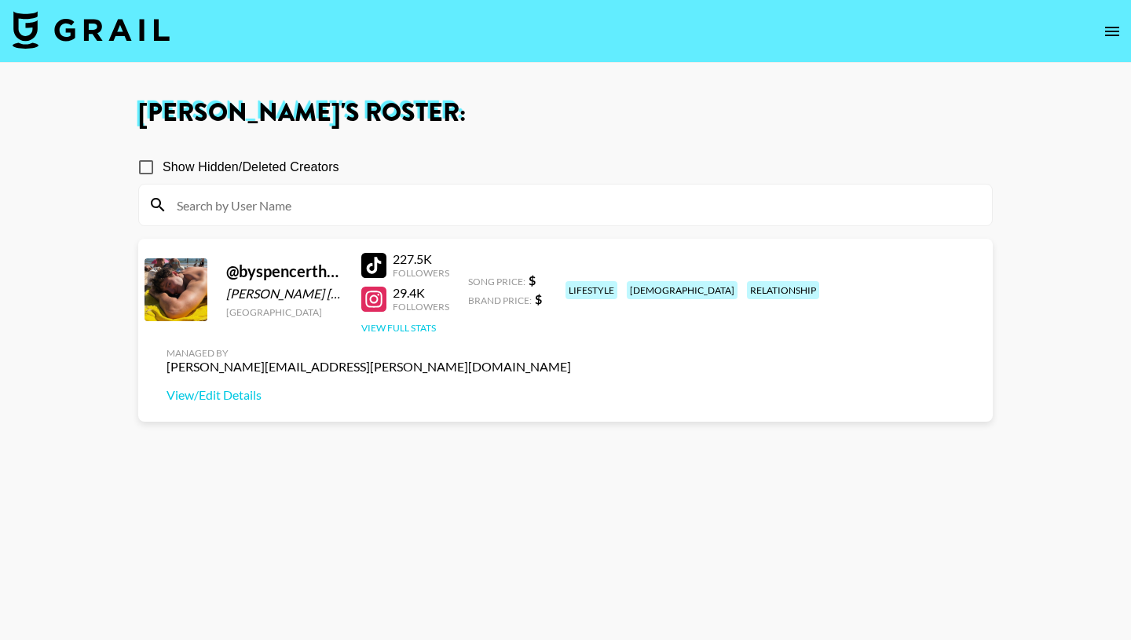
click at [411, 328] on button "View Full Stats" at bounding box center [398, 328] width 75 height 12
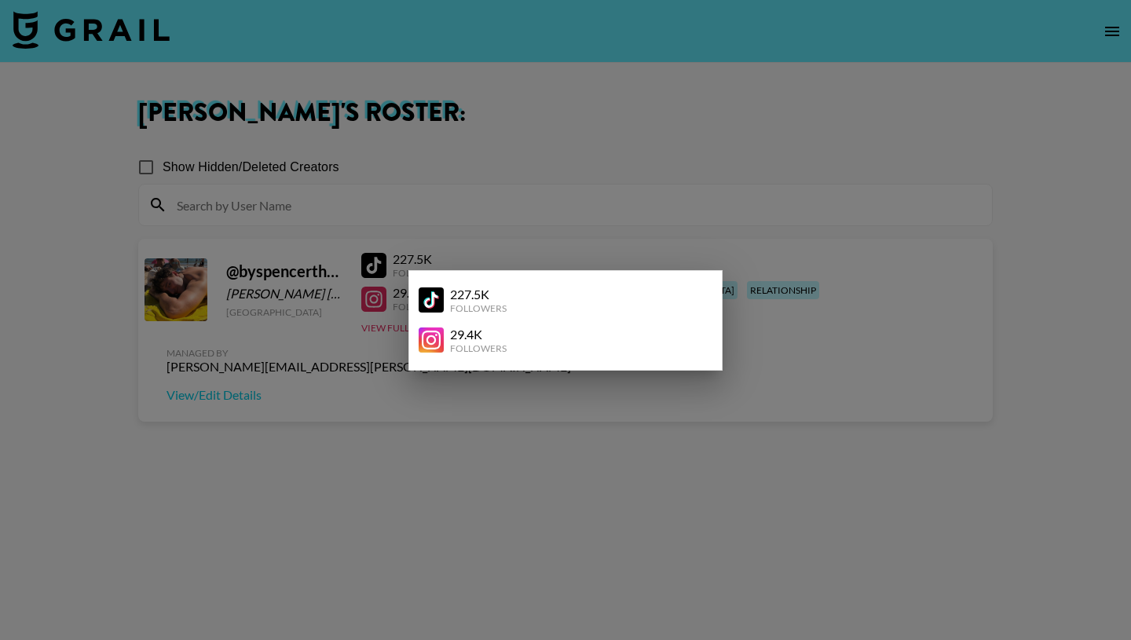
click at [417, 435] on div at bounding box center [565, 320] width 1131 height 640
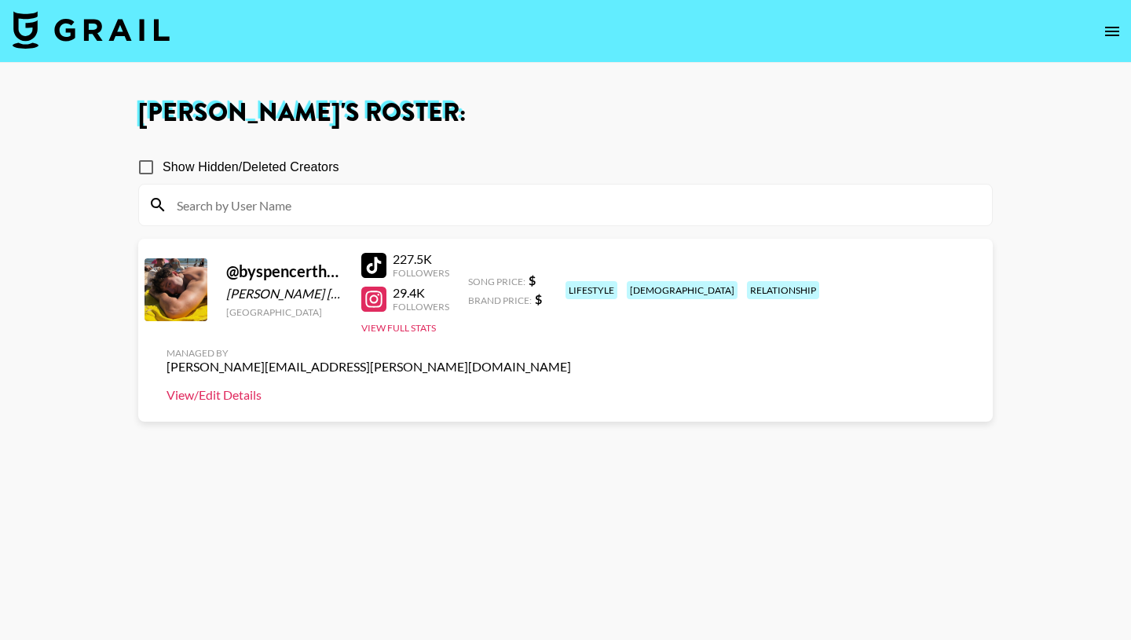
click at [571, 387] on link "View/Edit Details" at bounding box center [369, 395] width 405 height 16
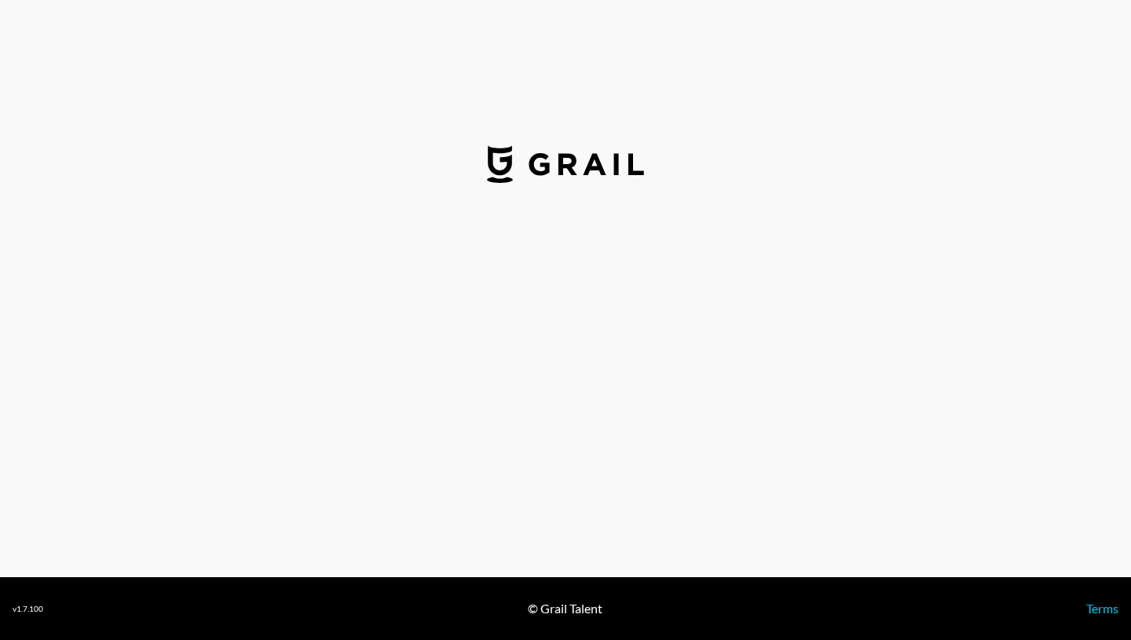
select select "USD"
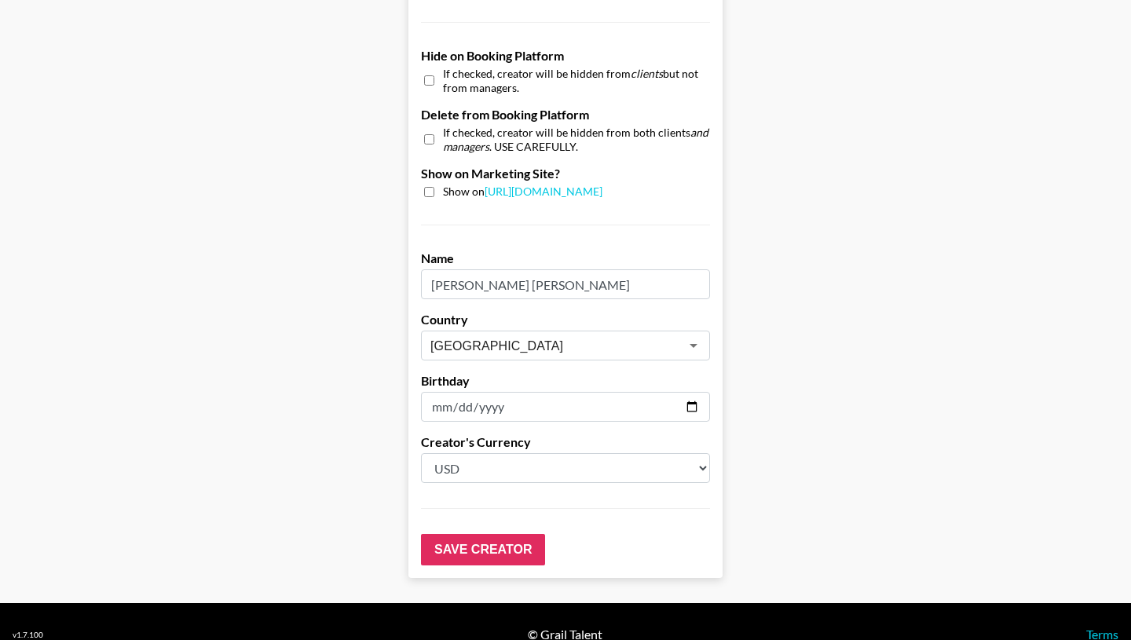
scroll to position [1491, 0]
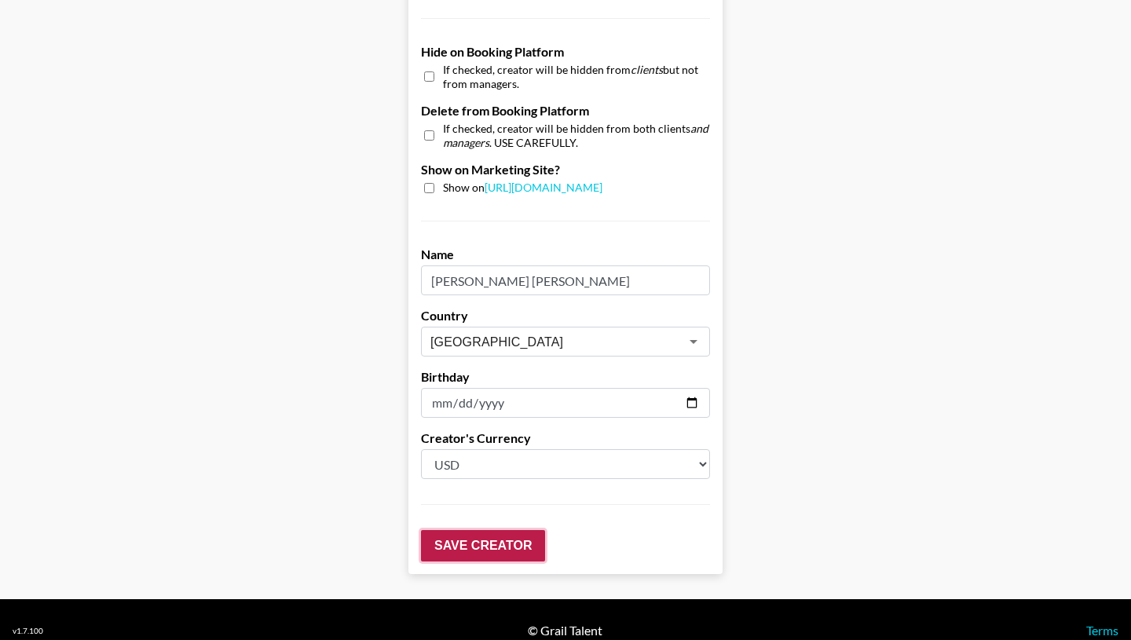
click at [456, 530] on input "Save Creator" at bounding box center [483, 545] width 124 height 31
